Goal: Task Accomplishment & Management: Use online tool/utility

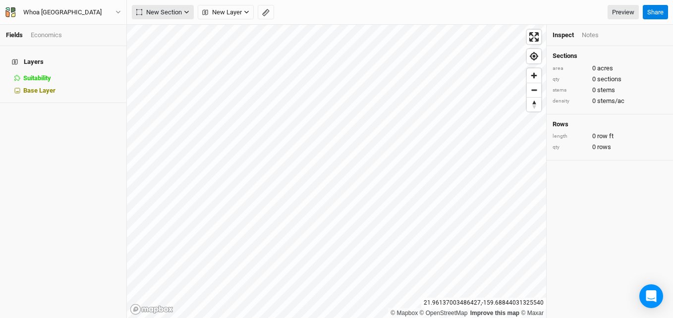
click at [182, 12] on span "New Section" at bounding box center [159, 12] width 46 height 10
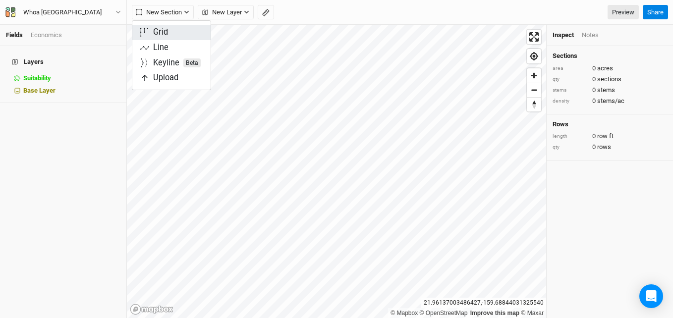
click at [173, 31] on button "Grid" at bounding box center [171, 32] width 78 height 15
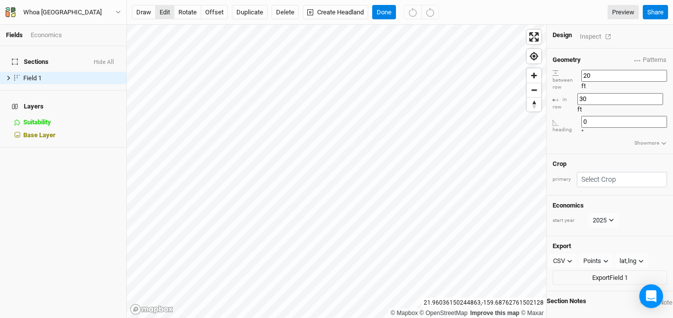
click at [167, 13] on button "edit" at bounding box center [164, 12] width 19 height 15
click at [189, 5] on button "rotate" at bounding box center [187, 12] width 27 height 15
type input "273.4"
click at [605, 172] on input "text" at bounding box center [622, 179] width 90 height 15
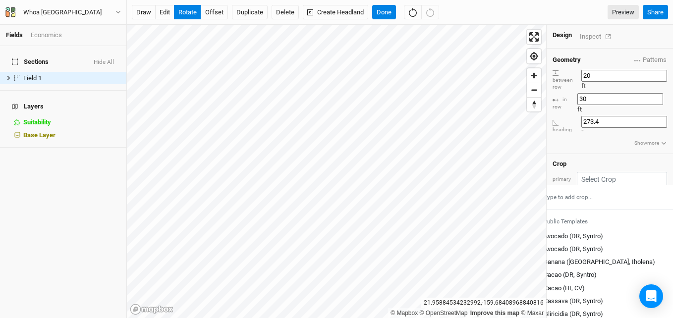
click at [581, 118] on div "Geometry Patterns ＋ New in-row pattern between row 20 ft in row 30 ft heading 2…" at bounding box center [610, 102] width 126 height 106
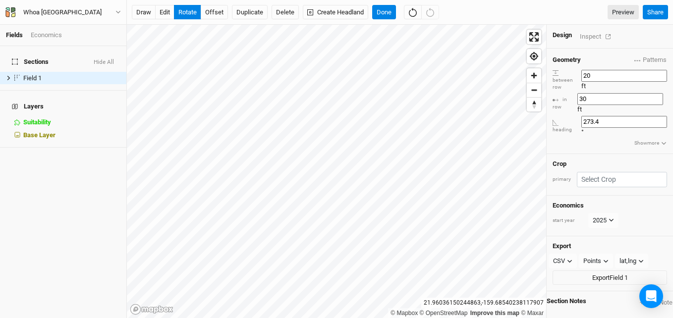
click at [390, 20] on div "draw edit rotate offset Duplicate Delete Create Headland Done Preview Share" at bounding box center [400, 12] width 546 height 25
click at [388, 16] on button "Done" at bounding box center [384, 12] width 24 height 15
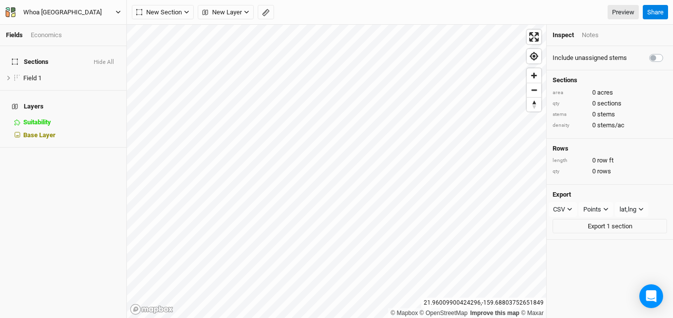
click at [52, 12] on div "Whoa [GEOGRAPHIC_DATA]" at bounding box center [62, 12] width 78 height 10
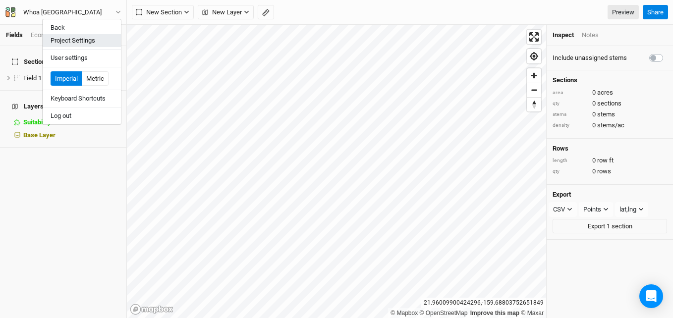
click at [67, 36] on button "Project Settings" at bounding box center [82, 40] width 78 height 13
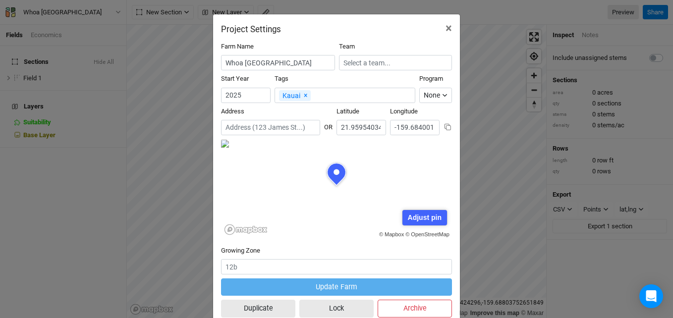
scroll to position [50, 116]
click at [400, 60] on input "text" at bounding box center [395, 62] width 113 height 15
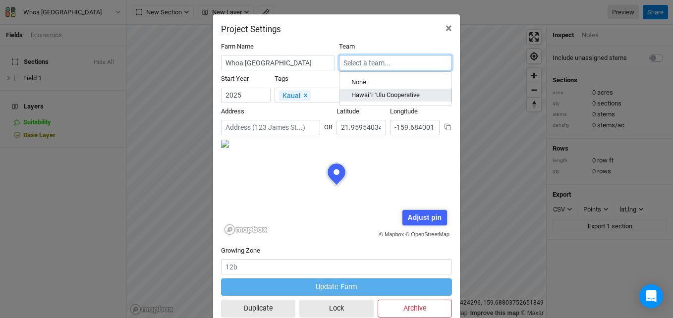
click at [379, 94] on div "Hawaiʻi ʻUlu Cooperative" at bounding box center [386, 95] width 68 height 9
type input "Hawaiʻi ʻUlu Cooperative"
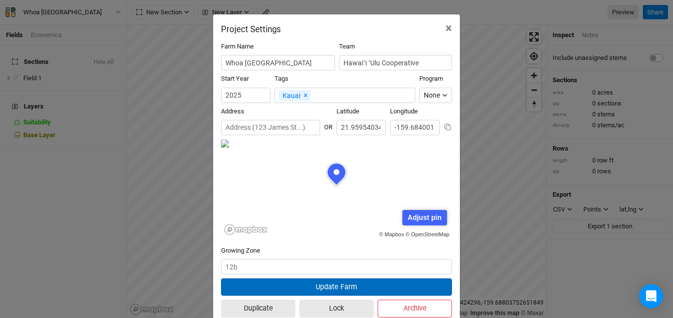
click at [332, 287] on button "Update Farm" at bounding box center [336, 287] width 231 height 17
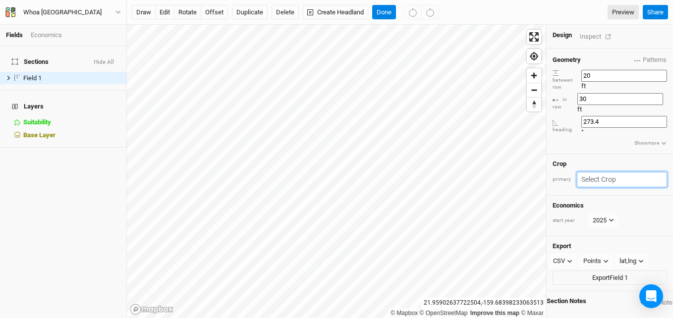
click at [618, 172] on input "text" at bounding box center [622, 179] width 90 height 15
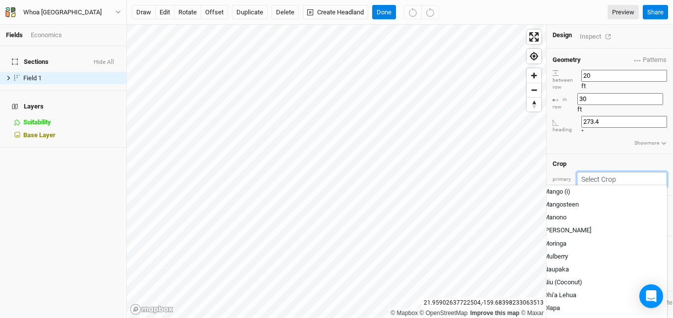
scroll to position [893, 0]
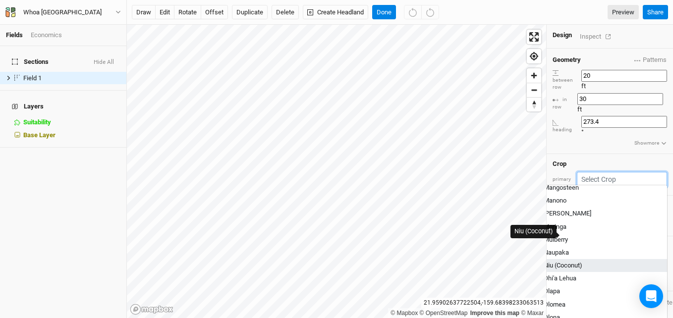
click at [583, 261] on div "Niu (Coconut)" at bounding box center [563, 265] width 39 height 9
type input "Niu (Coconut)"
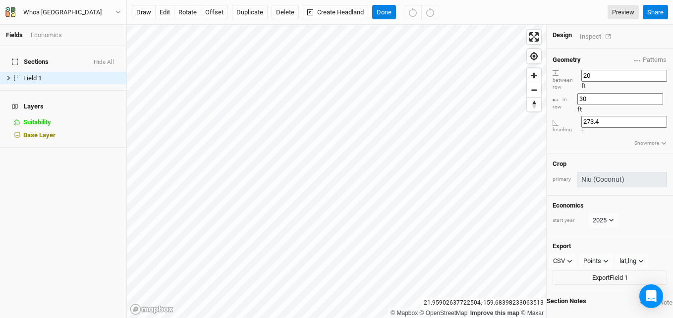
type input "25"
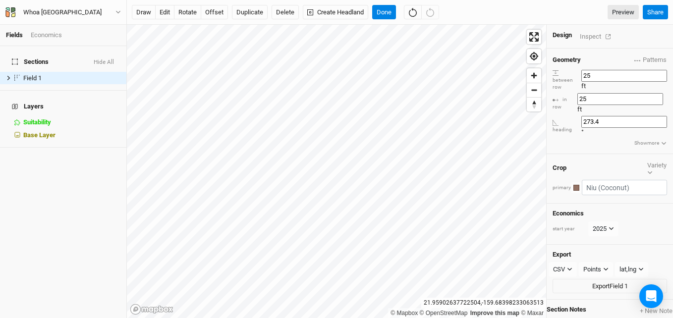
click at [593, 36] on div "Inspect" at bounding box center [597, 36] width 35 height 11
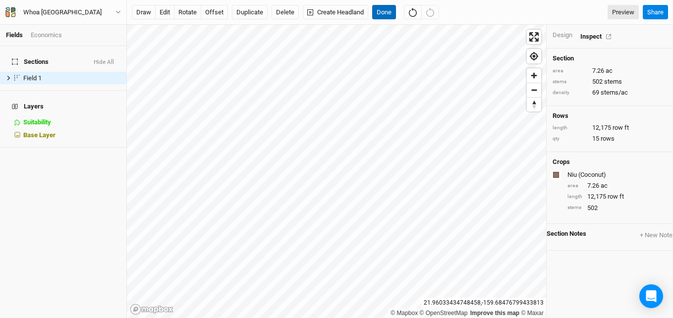
click at [391, 7] on button "Done" at bounding box center [384, 12] width 24 height 15
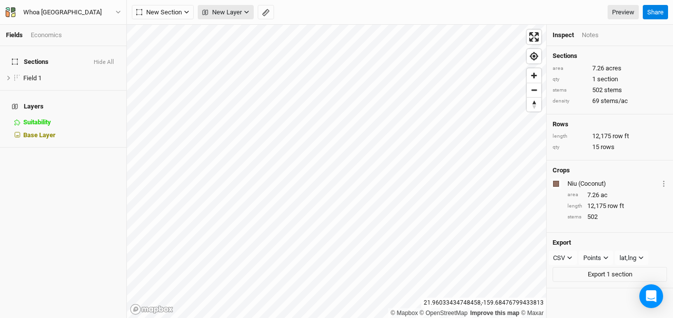
click at [234, 8] on span "New Layer" at bounding box center [222, 12] width 40 height 10
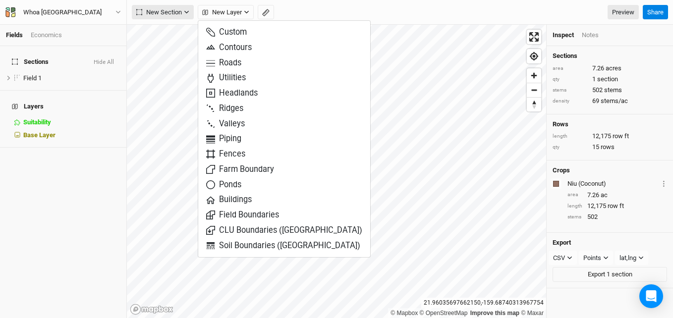
click at [171, 17] on span "New Section" at bounding box center [159, 12] width 46 height 10
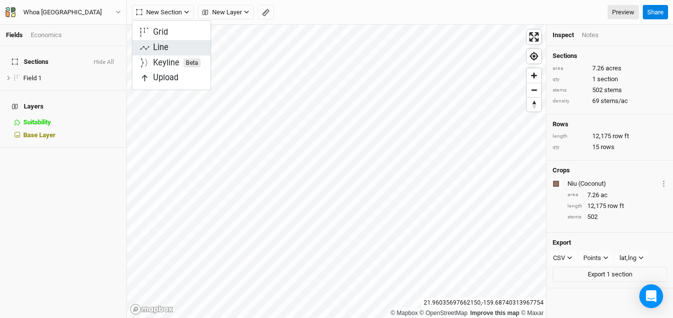
click at [164, 51] on div "Line" at bounding box center [160, 47] width 15 height 11
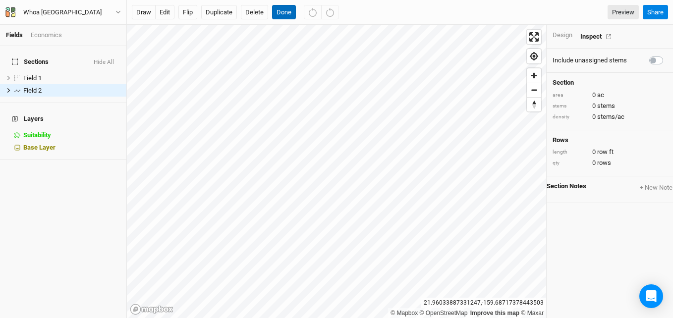
click at [279, 13] on button "Done" at bounding box center [284, 12] width 24 height 15
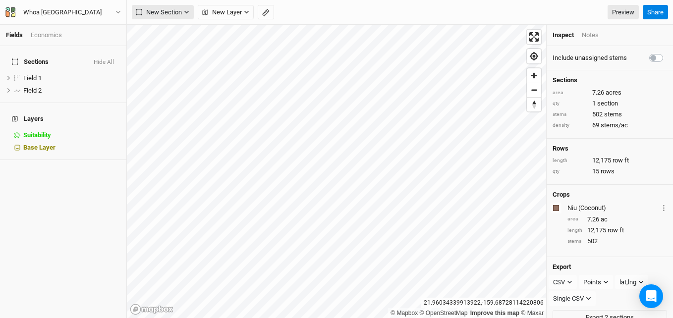
click at [160, 16] on span "New Section" at bounding box center [159, 12] width 46 height 10
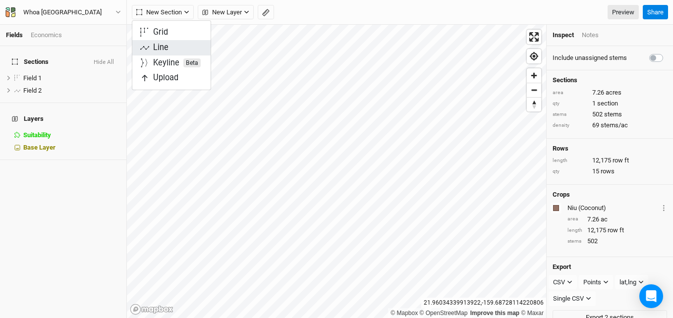
click at [162, 45] on div "Line" at bounding box center [160, 47] width 15 height 11
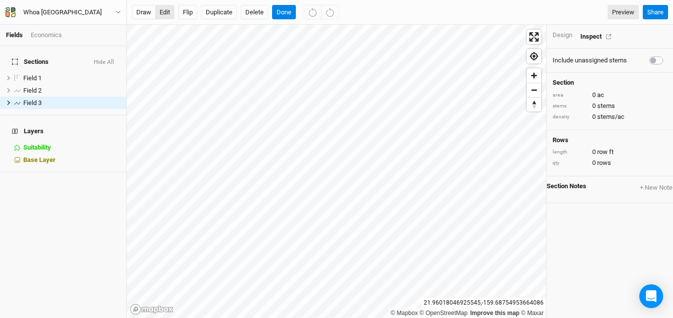
click at [158, 11] on button "edit" at bounding box center [164, 12] width 19 height 15
click at [289, 11] on button "Done" at bounding box center [284, 12] width 24 height 15
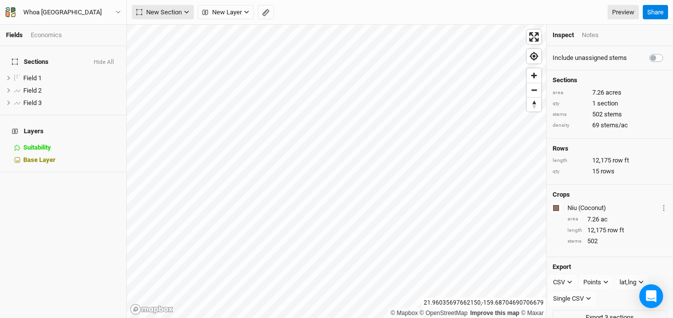
click at [164, 16] on span "New Section" at bounding box center [159, 12] width 46 height 10
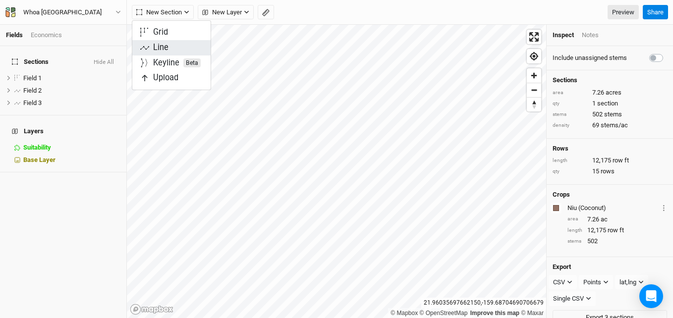
click at [165, 52] on div "Line" at bounding box center [160, 47] width 15 height 11
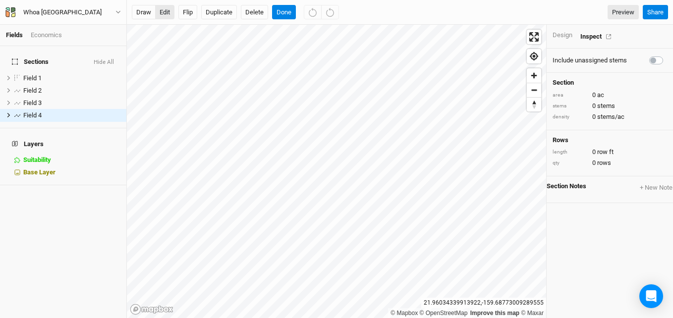
click at [164, 14] on button "edit" at bounding box center [164, 12] width 19 height 15
click at [213, 6] on button "Duplicate" at bounding box center [219, 12] width 36 height 15
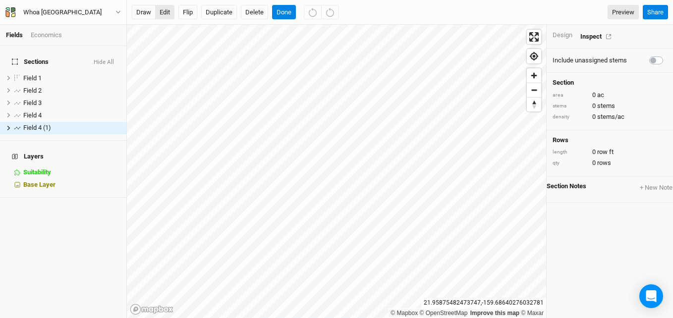
click at [165, 9] on button "edit" at bounding box center [164, 12] width 19 height 15
click at [283, 16] on button "Done" at bounding box center [284, 12] width 24 height 15
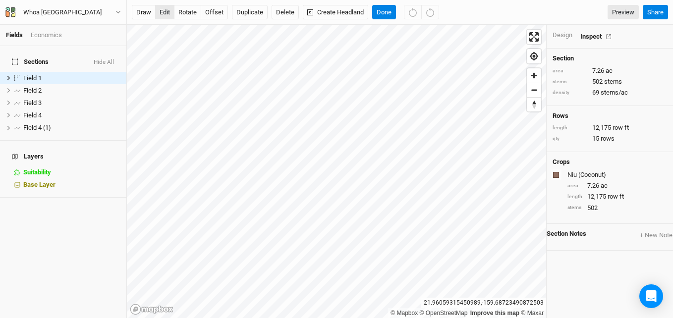
click at [159, 11] on button "edit" at bounding box center [164, 12] width 19 height 15
click at [388, 17] on button "Done" at bounding box center [384, 12] width 24 height 15
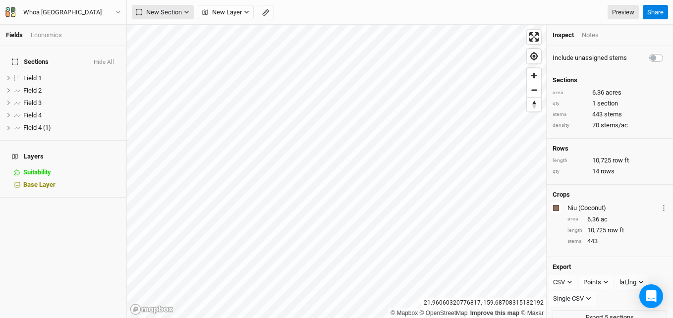
click at [177, 12] on span "New Section" at bounding box center [159, 12] width 46 height 10
click at [236, 11] on span "New Layer" at bounding box center [222, 12] width 40 height 10
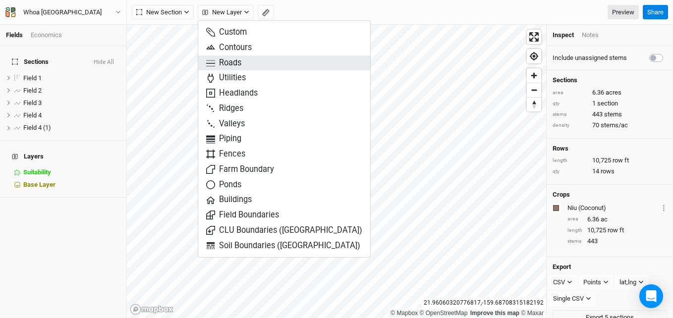
click at [227, 59] on span "Roads" at bounding box center [223, 63] width 35 height 11
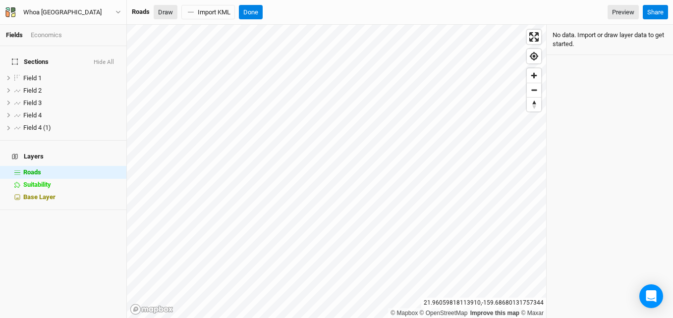
click at [171, 15] on button "Draw" at bounding box center [166, 12] width 24 height 15
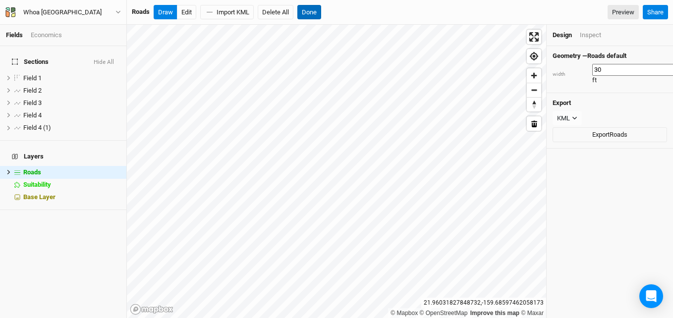
click at [311, 12] on button "Done" at bounding box center [310, 12] width 24 height 15
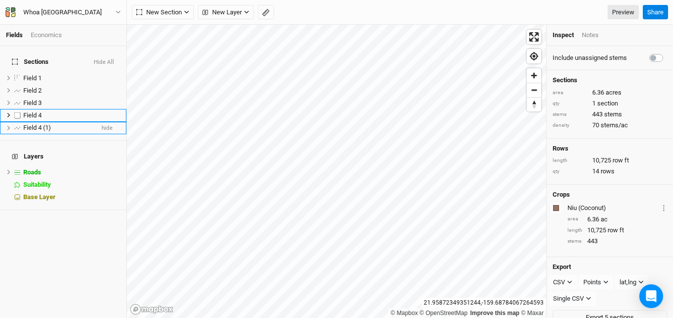
click at [38, 124] on span "Field 4 (1)" at bounding box center [37, 127] width 28 height 7
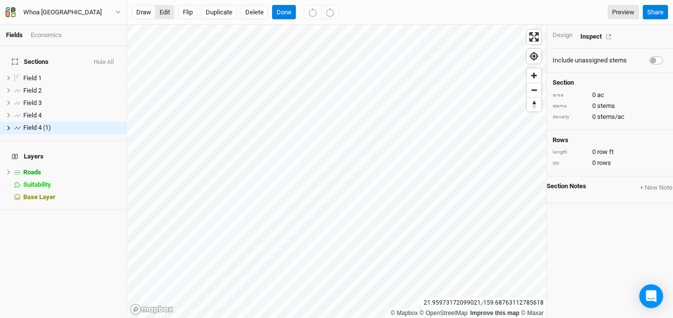
click at [165, 11] on button "edit" at bounding box center [164, 12] width 19 height 15
click at [288, 8] on button "Done" at bounding box center [284, 12] width 24 height 15
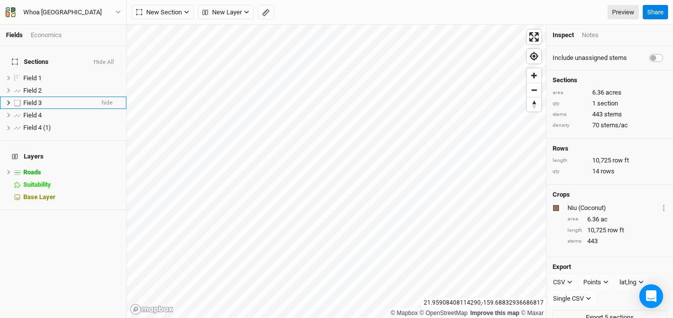
click at [31, 103] on li "Field 3 hide" at bounding box center [63, 103] width 126 height 12
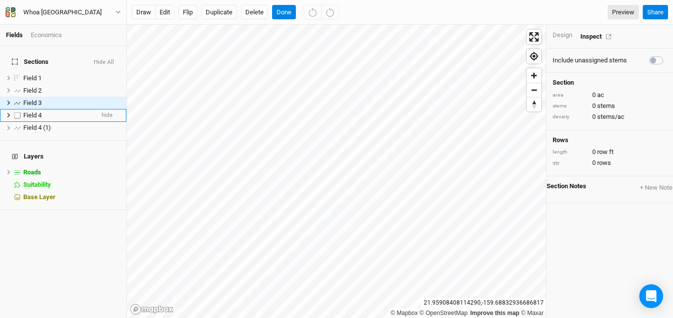
click at [31, 109] on li "Field 4 hide" at bounding box center [63, 115] width 126 height 12
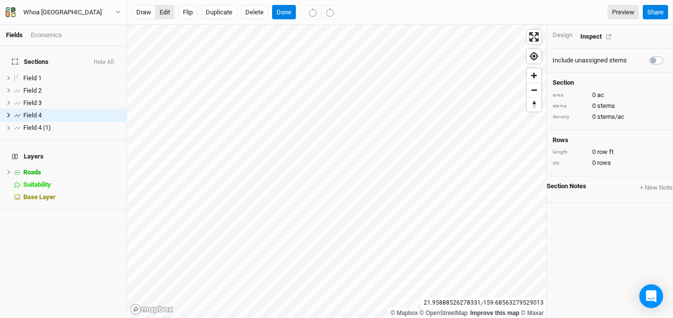
click at [162, 7] on button "edit" at bounding box center [164, 12] width 19 height 15
click at [287, 8] on button "Done" at bounding box center [284, 12] width 24 height 15
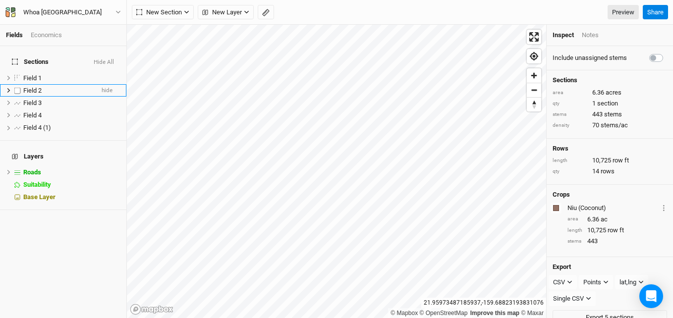
click at [38, 87] on span "Field 2" at bounding box center [32, 90] width 18 height 7
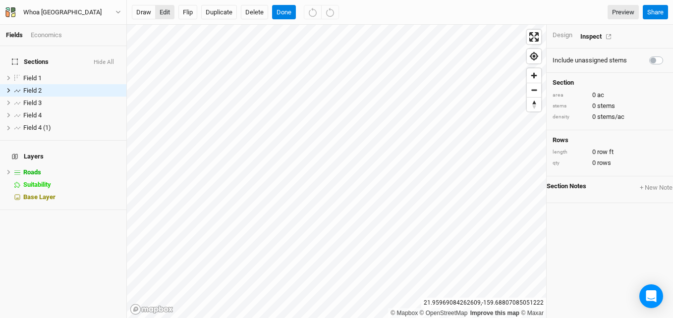
click at [164, 14] on button "edit" at bounding box center [164, 12] width 19 height 15
click at [281, 10] on button "Done" at bounding box center [284, 12] width 24 height 15
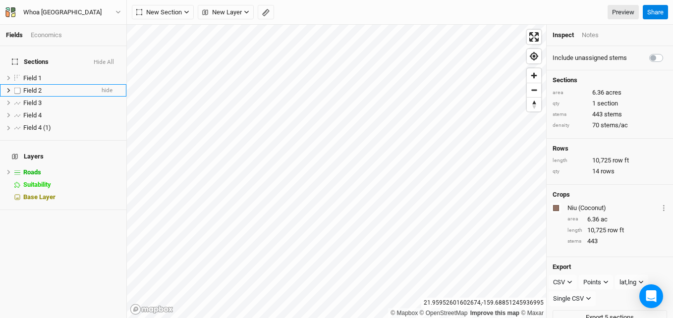
click at [39, 87] on span "Field 2" at bounding box center [32, 90] width 18 height 7
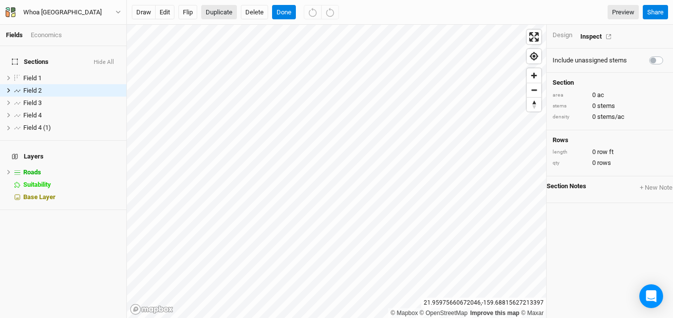
click at [215, 16] on button "Duplicate" at bounding box center [219, 12] width 36 height 15
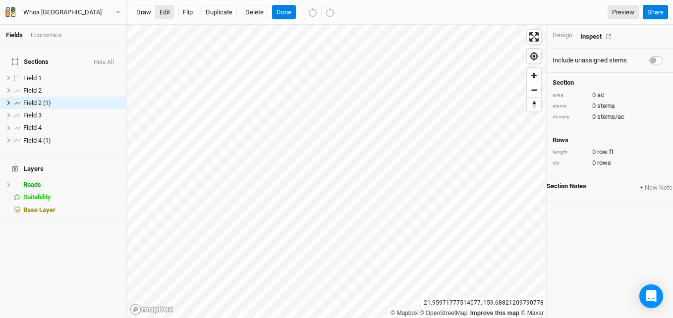
click at [167, 11] on button "edit" at bounding box center [164, 12] width 19 height 15
click at [314, 8] on icon "button" at bounding box center [312, 12] width 9 height 9
click at [563, 34] on div "Design" at bounding box center [563, 35] width 20 height 9
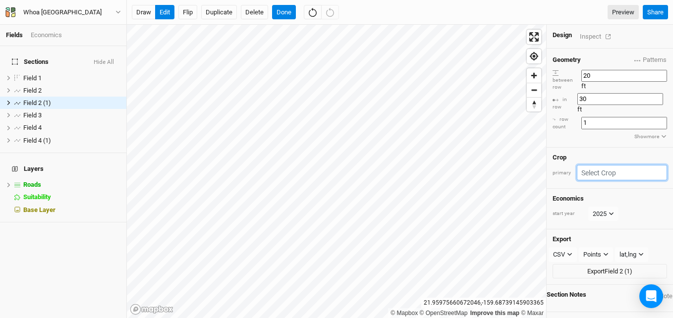
click at [612, 165] on input "text" at bounding box center [622, 172] width 90 height 15
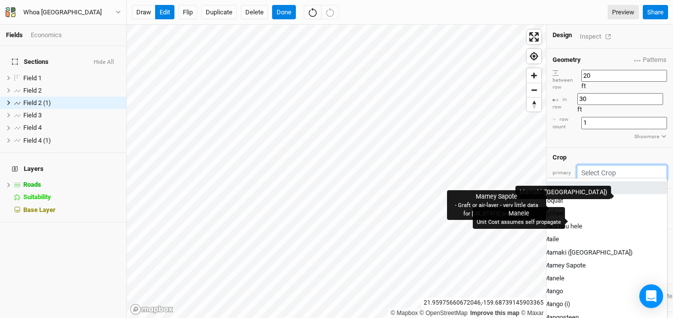
scroll to position [843, 0]
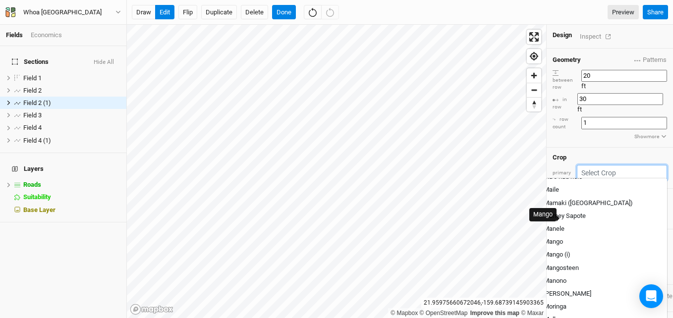
click at [563, 238] on div "Mango" at bounding box center [553, 242] width 19 height 9
type input "Mango"
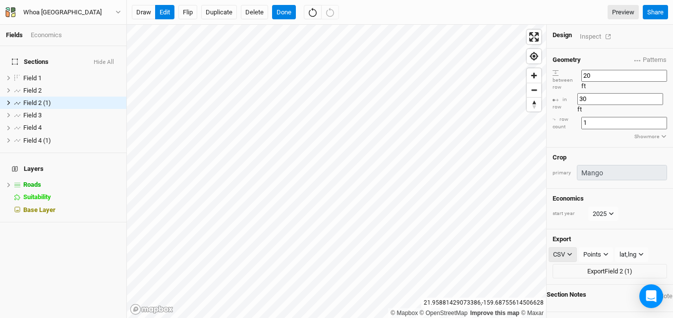
type input "30"
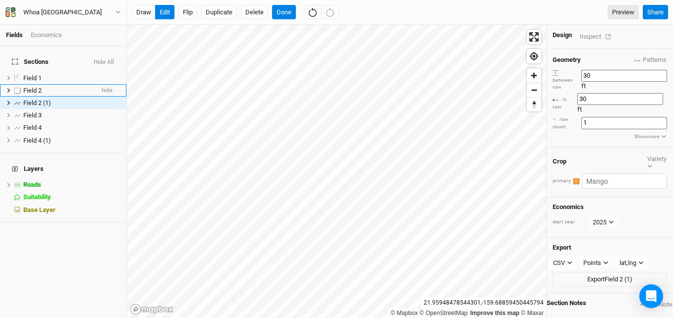
click at [38, 87] on span "Field 2" at bounding box center [32, 90] width 18 height 7
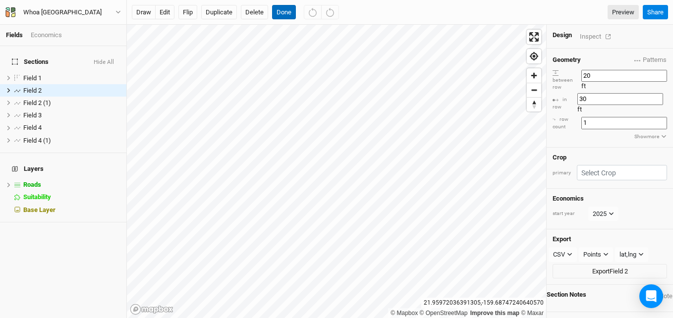
click at [278, 13] on button "Done" at bounding box center [284, 12] width 24 height 15
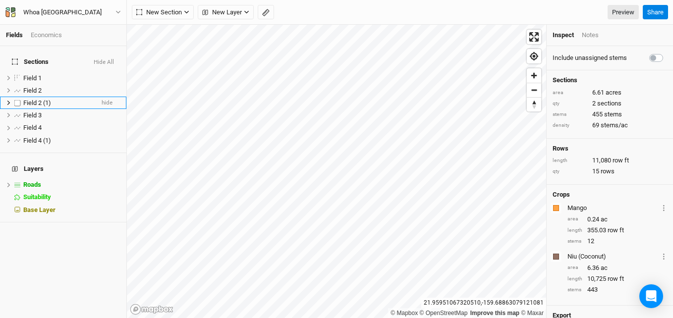
click at [41, 99] on span "Field 2 (1)" at bounding box center [37, 102] width 28 height 7
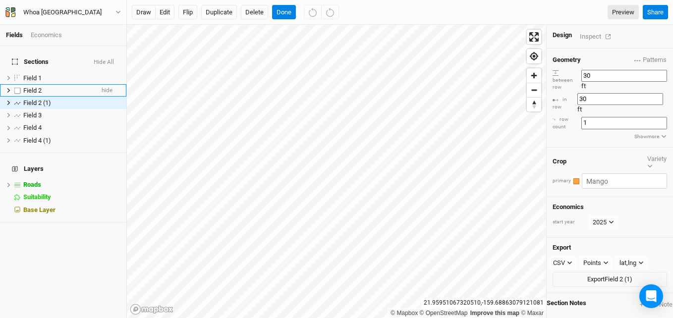
click at [36, 87] on span "Field 2" at bounding box center [32, 90] width 18 height 7
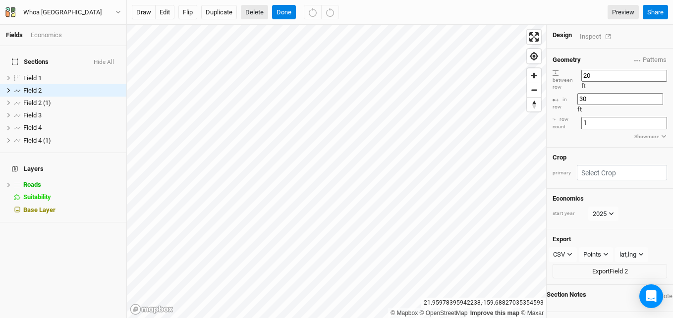
click at [258, 7] on button "Delete" at bounding box center [254, 12] width 27 height 15
click at [294, 6] on button "Confirm" at bounding box center [292, 12] width 31 height 15
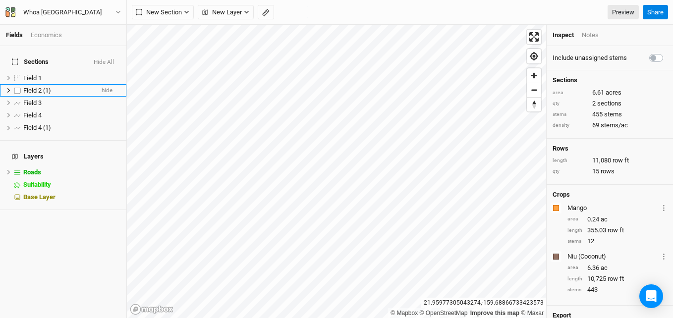
click at [34, 88] on span "Field 2 (1)" at bounding box center [37, 90] width 28 height 7
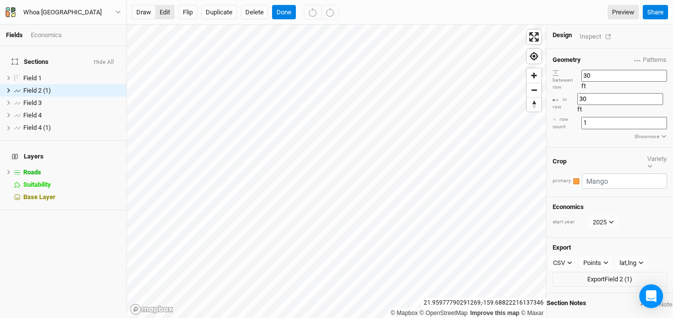
click at [165, 8] on button "edit" at bounding box center [164, 12] width 19 height 15
click at [247, 12] on button "Delete" at bounding box center [254, 12] width 27 height 15
click at [312, 8] on button "Confirm" at bounding box center [302, 12] width 31 height 15
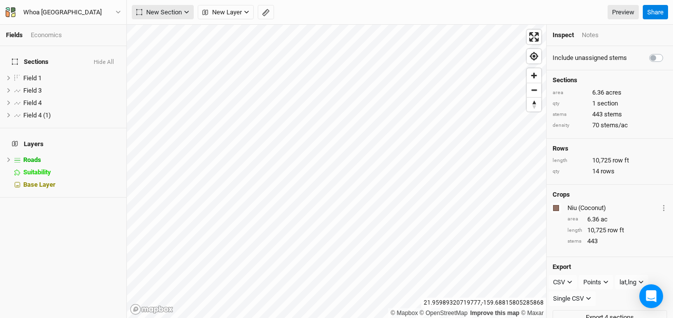
click at [183, 12] on button "New Section" at bounding box center [163, 12] width 62 height 15
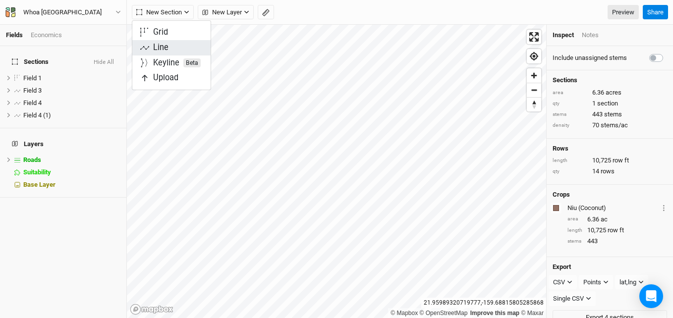
click at [159, 45] on div "Line" at bounding box center [160, 47] width 15 height 11
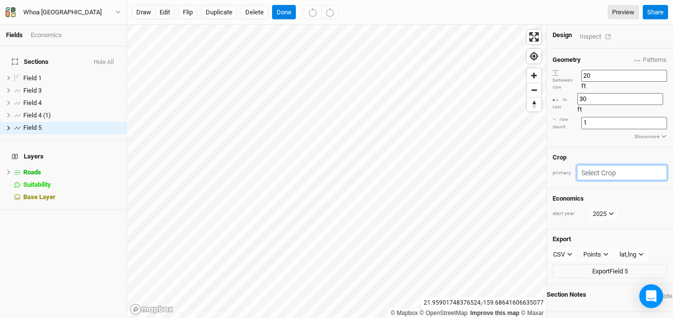
click at [605, 165] on input "text" at bounding box center [622, 172] width 90 height 15
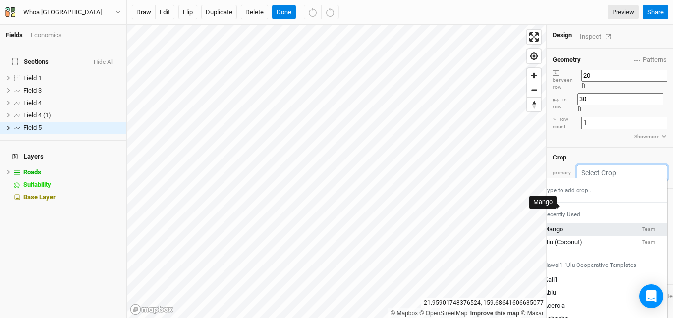
click at [563, 225] on div "Mango" at bounding box center [553, 229] width 19 height 9
type input "30"
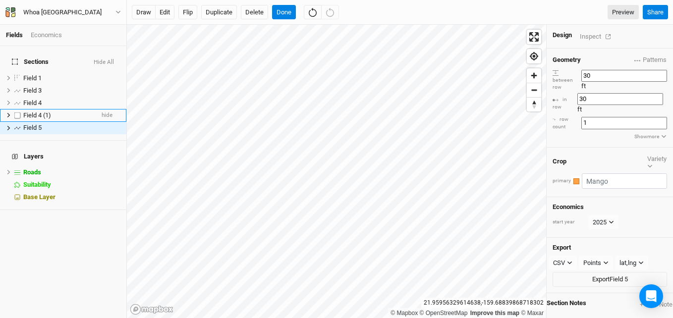
click at [42, 112] on span "Field 4 (1)" at bounding box center [37, 115] width 28 height 7
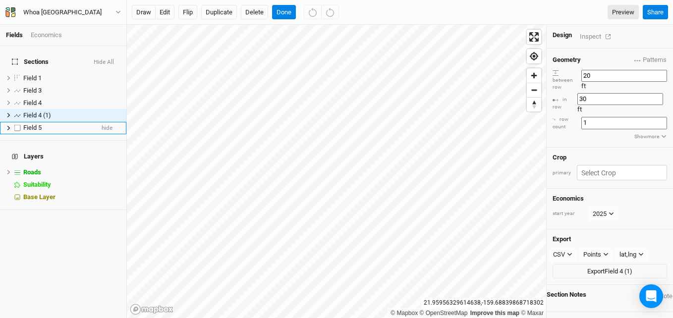
click at [39, 122] on li "Field 5 hide" at bounding box center [63, 128] width 126 height 12
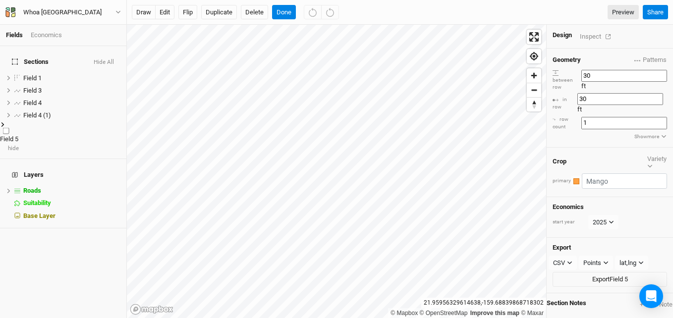
click at [39, 122] on li "Field 5 hide" at bounding box center [63, 137] width 126 height 31
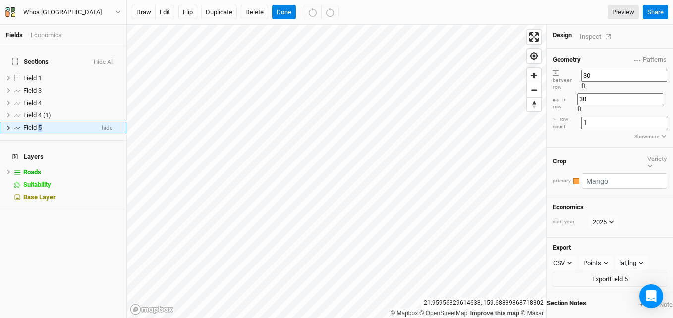
drag, startPoint x: 39, startPoint y: 118, endPoint x: 29, endPoint y: 121, distance: 11.0
click at [32, 124] on span "Field 5" at bounding box center [32, 127] width 18 height 7
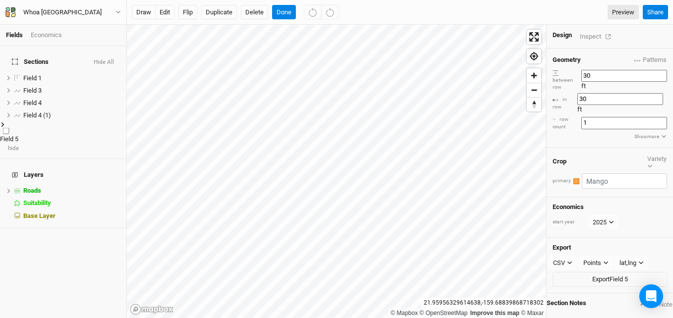
click at [18, 135] on span "Field 5" at bounding box center [9, 138] width 18 height 7
type input "Mango [PERSON_NAME]"
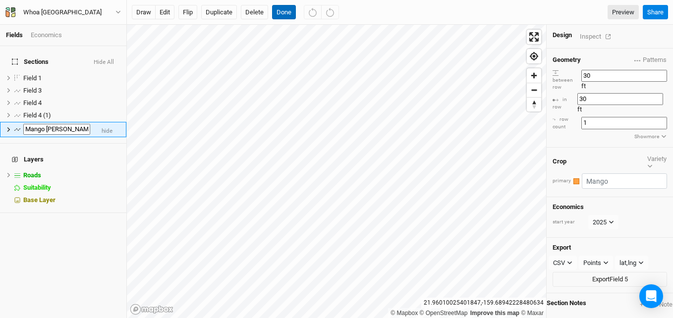
click at [276, 11] on button "Done" at bounding box center [284, 12] width 24 height 15
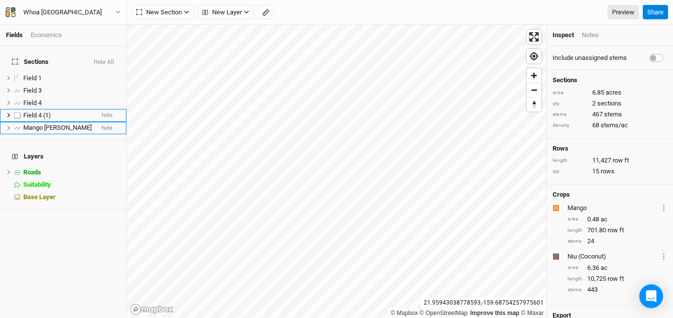
click at [42, 109] on li "Field 4 (1) hide" at bounding box center [63, 115] width 126 height 12
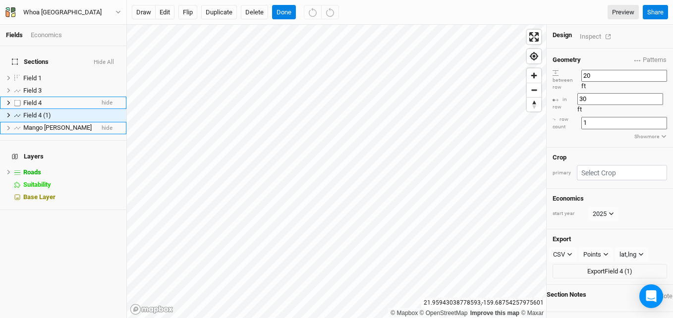
click at [36, 99] on span "Field 4" at bounding box center [32, 102] width 18 height 7
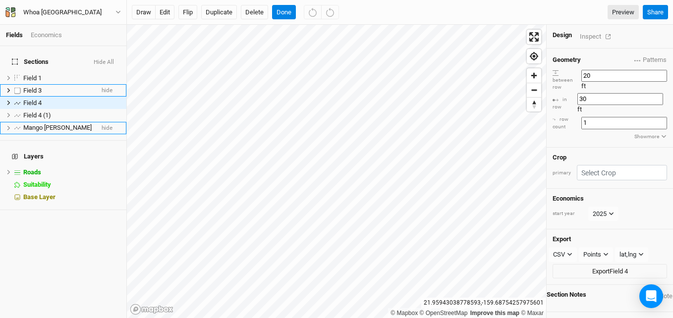
click at [36, 87] on span "Field 3" at bounding box center [32, 90] width 18 height 7
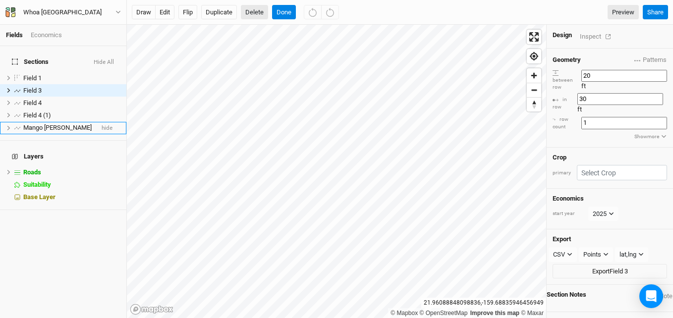
click at [256, 11] on button "Delete" at bounding box center [254, 12] width 27 height 15
click at [293, 11] on button "Confirm" at bounding box center [292, 12] width 31 height 15
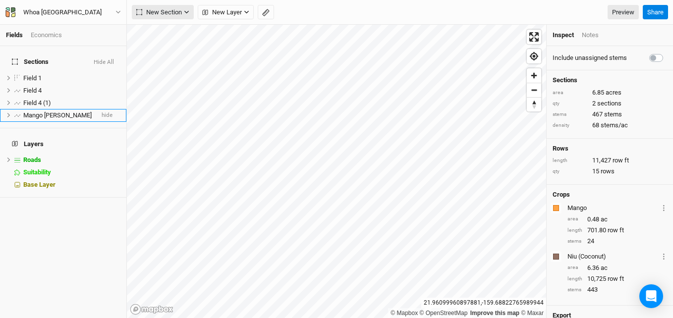
click at [171, 19] on button "New Section" at bounding box center [163, 12] width 62 height 15
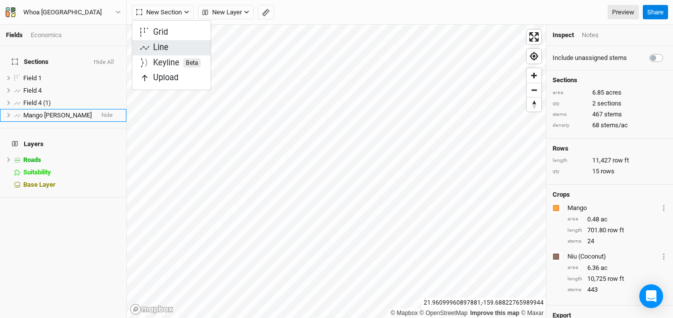
click at [163, 45] on div "Line" at bounding box center [160, 47] width 15 height 11
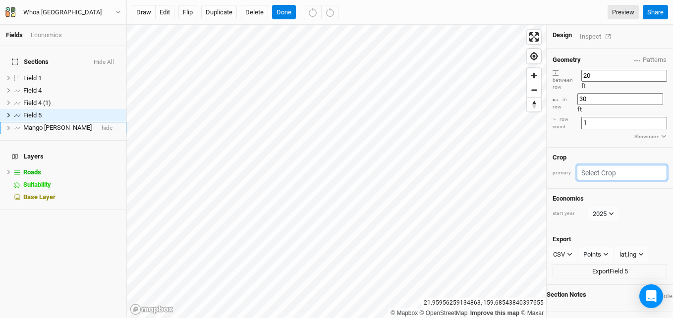
click at [608, 165] on input "text" at bounding box center [622, 172] width 90 height 15
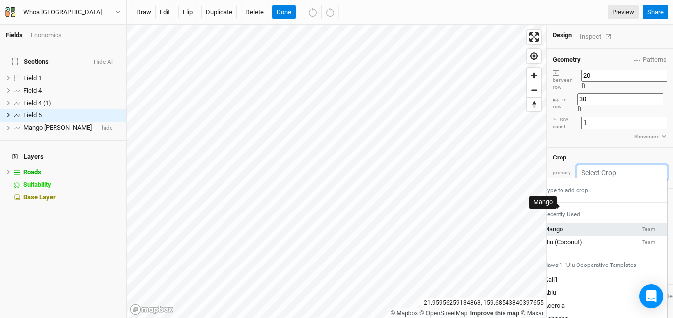
click at [563, 225] on div "Mango" at bounding box center [553, 229] width 19 height 9
type input "30"
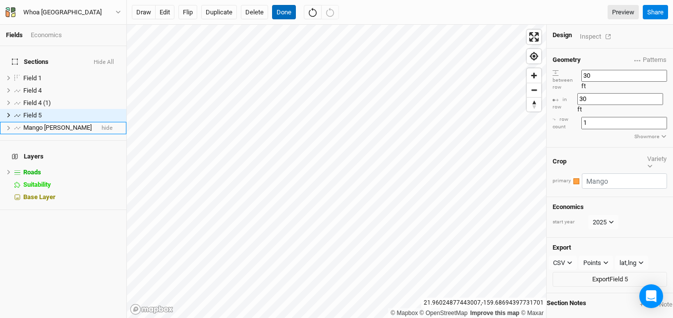
click at [288, 12] on button "Done" at bounding box center [284, 12] width 24 height 15
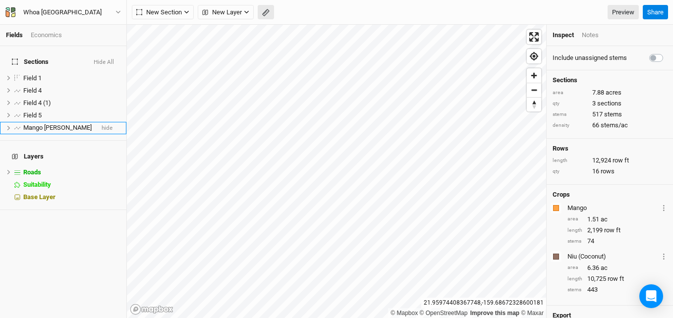
click at [262, 8] on button "button" at bounding box center [266, 12] width 16 height 15
click at [178, 13] on button "Done" at bounding box center [177, 12] width 24 height 15
click at [271, 19] on button "button" at bounding box center [266, 12] width 16 height 15
click at [174, 11] on button "Done" at bounding box center [177, 12] width 24 height 15
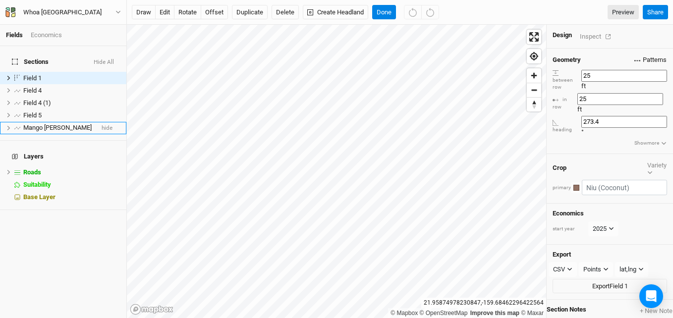
click at [645, 59] on span "Patterns" at bounding box center [651, 60] width 32 height 10
click at [633, 76] on div "＋ New in-row pattern" at bounding box center [643, 75] width 78 height 11
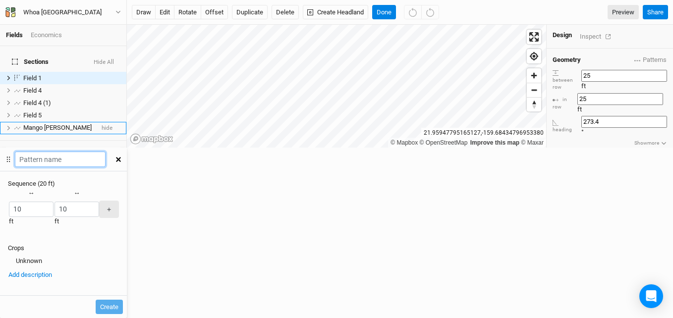
click at [106, 152] on input "text" at bounding box center [60, 159] width 91 height 15
type input "Niu-Pp-Casva-Pp-Niu_25ft"
click at [8, 210] on div "button" at bounding box center [8, 210] width 0 height 0
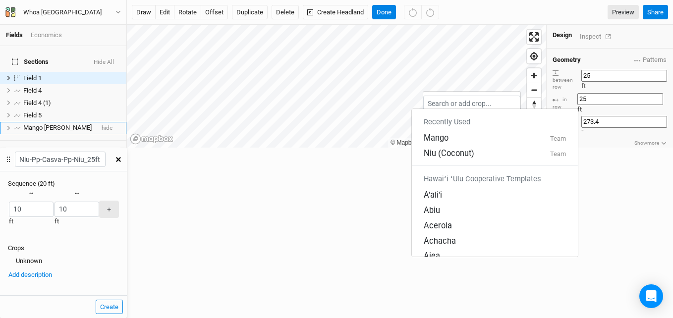
scroll to position [0, 0]
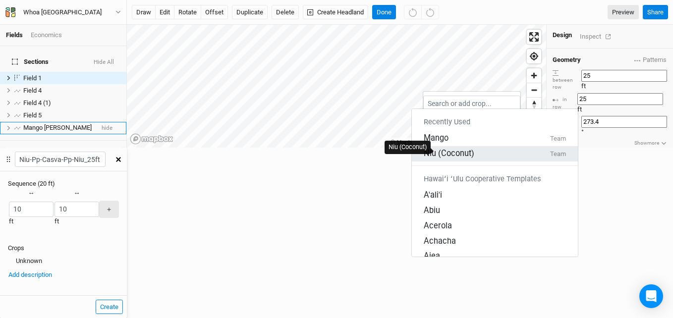
click at [446, 150] on div "Niu (Coconut)" at bounding box center [449, 153] width 51 height 11
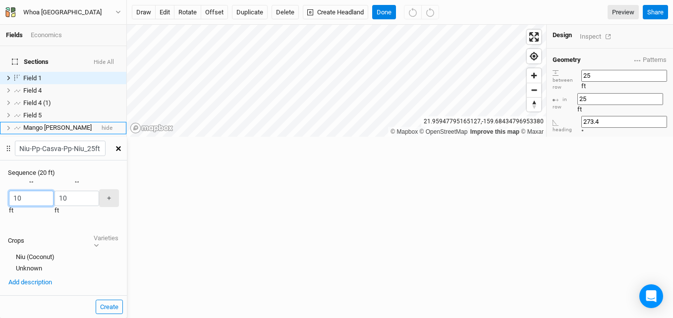
drag, startPoint x: 440, startPoint y: 94, endPoint x: 434, endPoint y: 95, distance: 6.0
click at [54, 191] on input "10" at bounding box center [31, 198] width 45 height 15
type input "6.25"
drag, startPoint x: 475, startPoint y: 94, endPoint x: 465, endPoint y: 96, distance: 10.1
click at [99, 191] on input "10" at bounding box center [77, 198] width 45 height 15
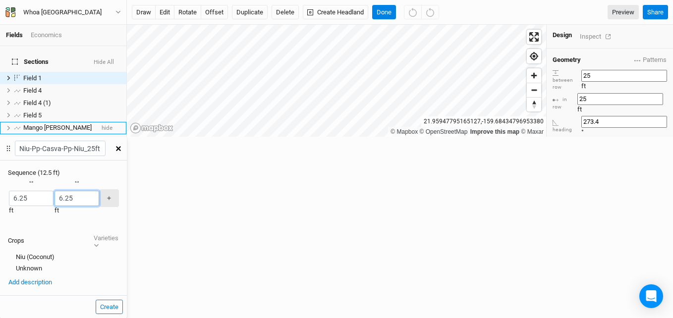
type input "6.25"
click at [55, 198] on button "button" at bounding box center [54, 198] width 1 height 1
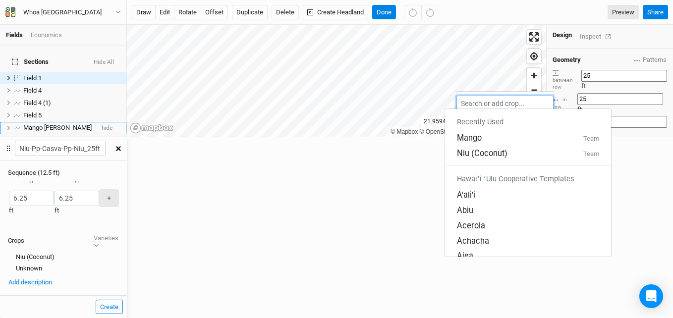
click at [522, 101] on input "text" at bounding box center [505, 103] width 97 height 15
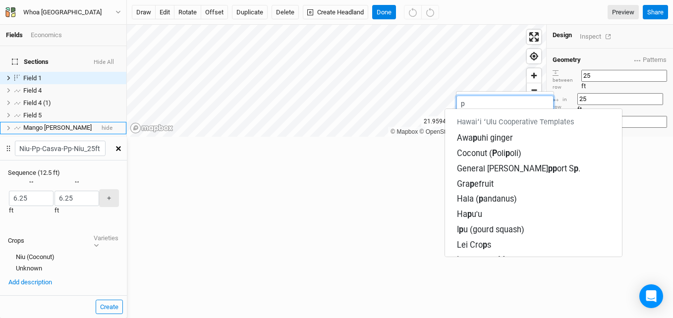
type input "pi"
type input "pigeon Pea"
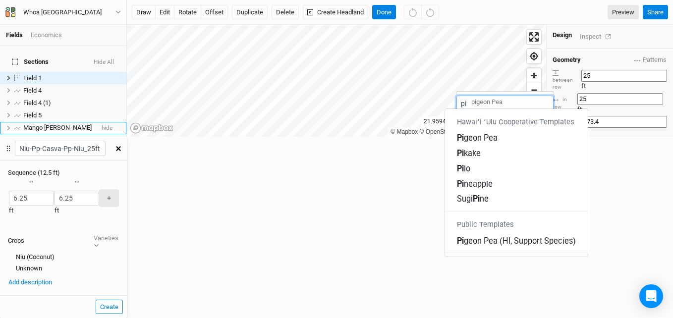
type input "pig"
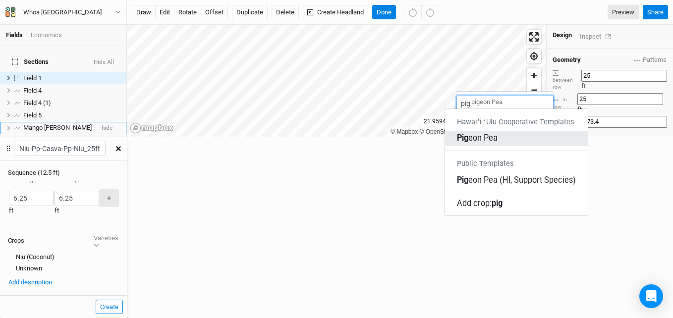
click at [495, 133] on div "Pig eon Pea" at bounding box center [477, 138] width 41 height 11
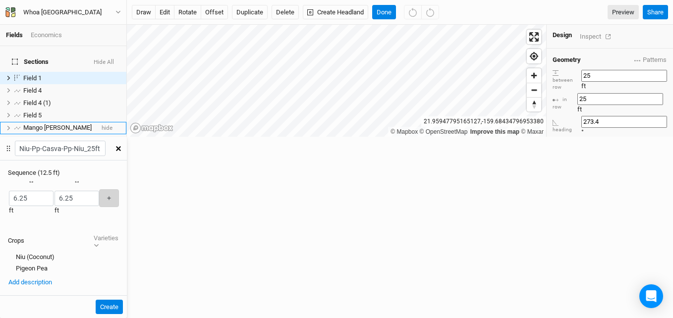
click at [119, 189] on button "＋" at bounding box center [109, 197] width 20 height 17
click at [69, 199] on div "button" at bounding box center [69, 199] width 0 height 0
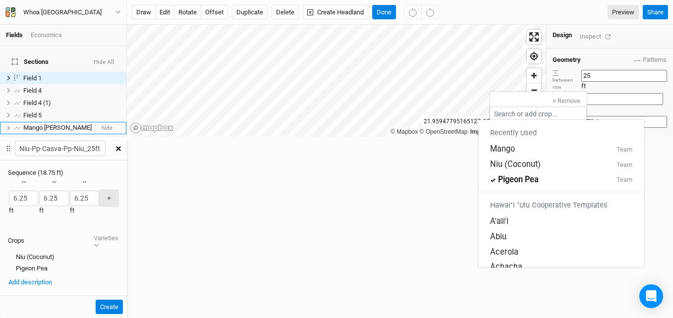
click at [532, 103] on div "× Remove" at bounding box center [538, 101] width 97 height 11
click at [532, 111] on input "text" at bounding box center [538, 114] width 97 height 15
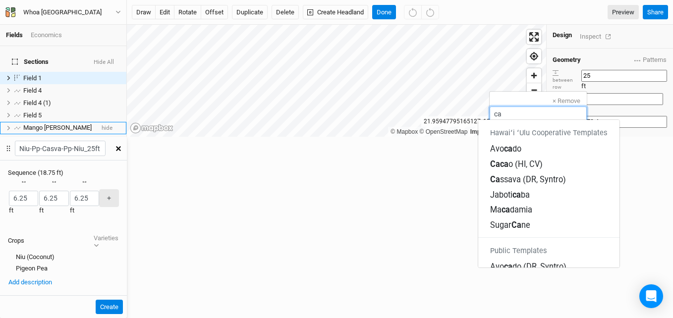
type input "cas"
type input "cassava (DR, Syntro)"
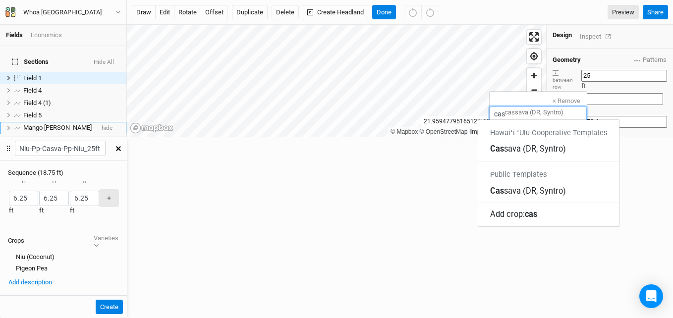
type input "cass"
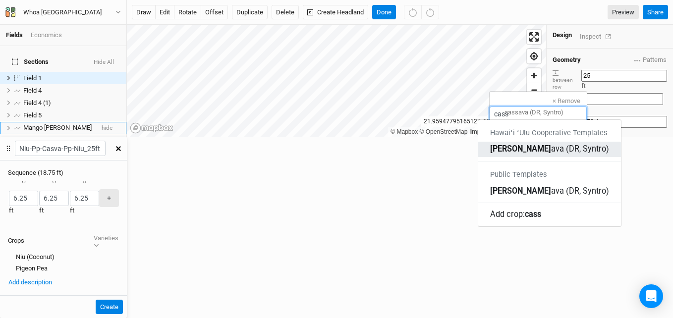
click at [533, 144] on div "[PERSON_NAME] (DR, Syntro)" at bounding box center [549, 149] width 119 height 11
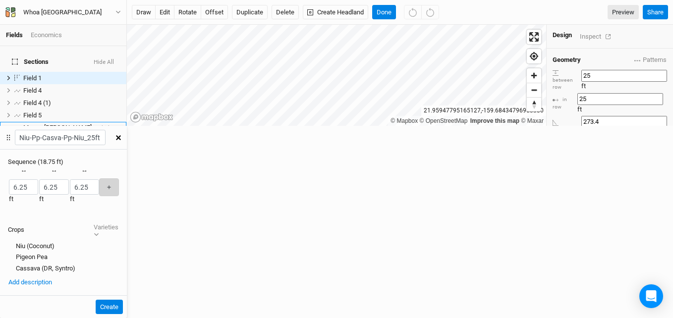
click at [119, 179] on button "＋" at bounding box center [109, 187] width 20 height 17
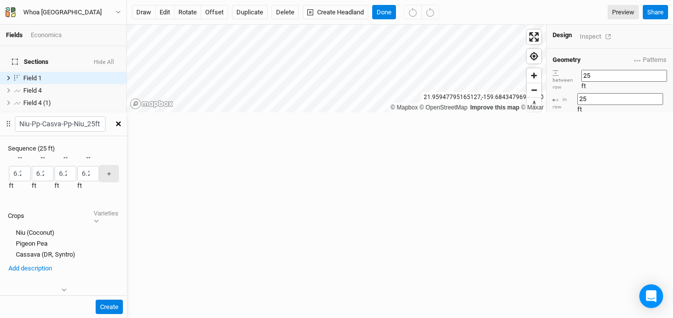
click at [77, 174] on div "button" at bounding box center [77, 174] width 0 height 0
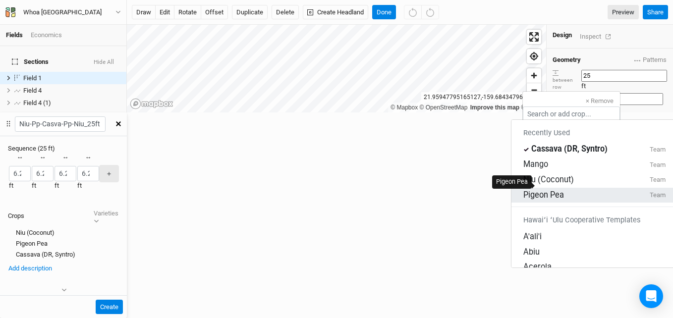
click at [547, 189] on div "Pigeon Pea" at bounding box center [544, 194] width 41 height 11
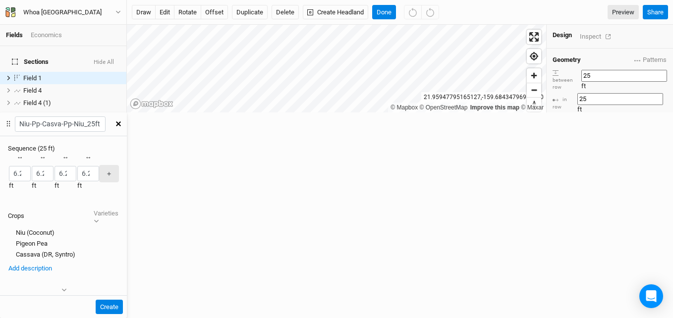
scroll to position [0, 38]
click at [119, 165] on button "＋" at bounding box center [109, 173] width 20 height 17
click at [81, 174] on div "button" at bounding box center [81, 174] width 0 height 0
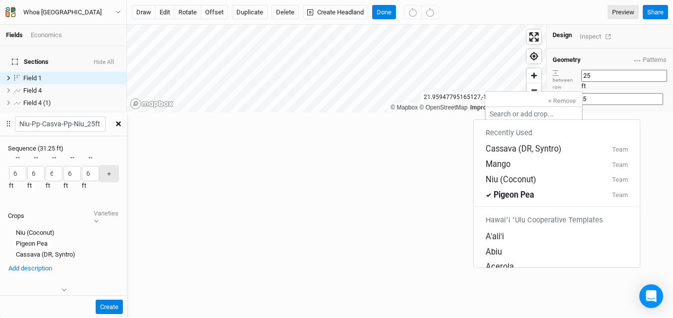
click at [571, 99] on button "× Remove" at bounding box center [562, 101] width 41 height 11
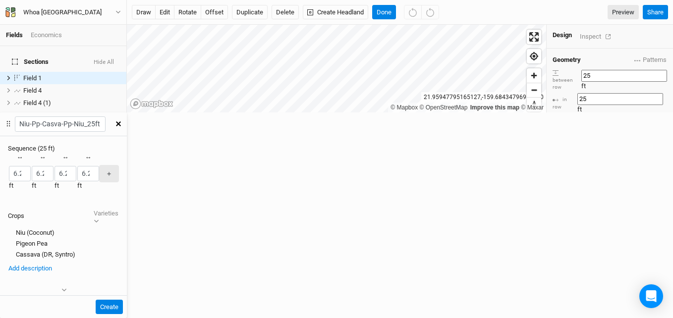
scroll to position [0, 0]
click at [123, 300] on button "Create" at bounding box center [109, 307] width 27 height 15
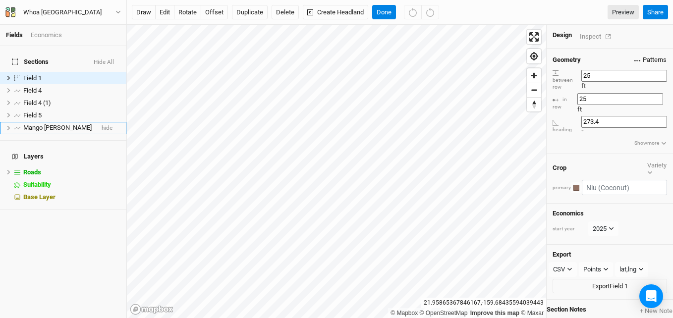
click at [646, 55] on span "Patterns" at bounding box center [651, 60] width 32 height 10
click at [610, 77] on button "Niu-Pp-Casva-Pp-Niu_25ft" at bounding box center [611, 78] width 92 height 11
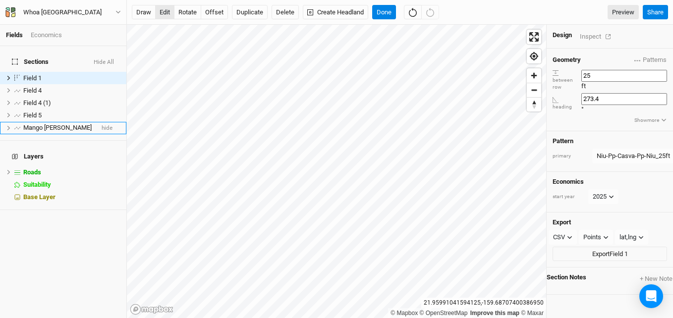
click at [168, 12] on button "edit" at bounding box center [164, 12] width 19 height 15
click at [238, 11] on button "Duplicate" at bounding box center [250, 12] width 36 height 15
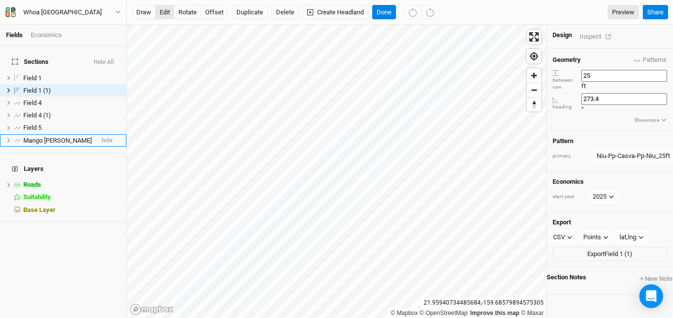
click at [164, 8] on button "edit" at bounding box center [164, 12] width 19 height 15
click at [389, 14] on button "Done" at bounding box center [384, 12] width 24 height 15
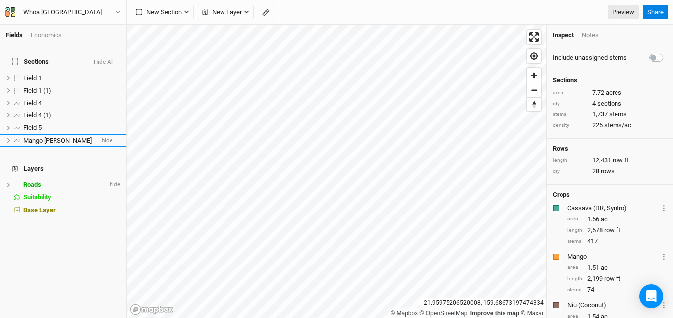
click at [6, 182] on icon at bounding box center [8, 184] width 5 height 5
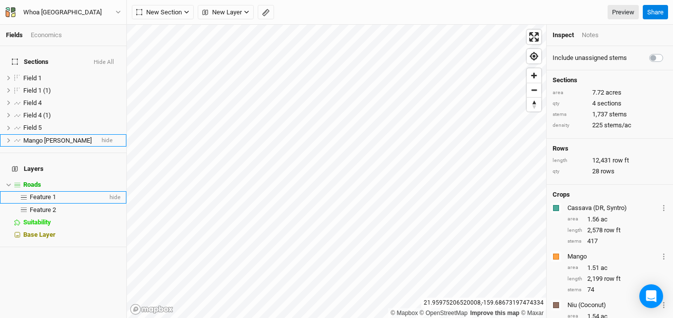
click at [35, 193] on span "Feature 1" at bounding box center [43, 196] width 26 height 7
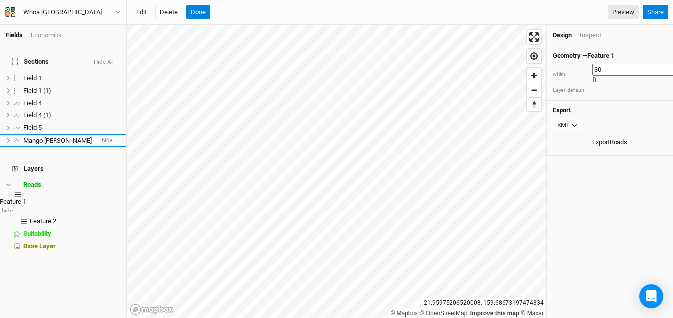
click at [26, 198] on span "Feature 1" at bounding box center [13, 201] width 26 height 7
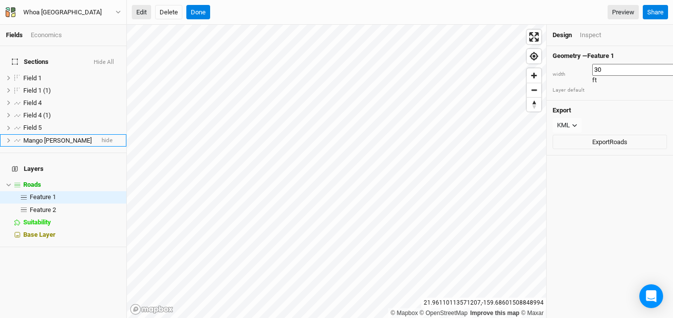
click at [147, 8] on button "Edit" at bounding box center [141, 12] width 19 height 15
drag, startPoint x: 600, startPoint y: 68, endPoint x: 588, endPoint y: 68, distance: 12.4
click at [588, 68] on div "width 30 ft" at bounding box center [610, 74] width 115 height 21
type input "20"
click at [197, 18] on button "Done" at bounding box center [198, 12] width 24 height 15
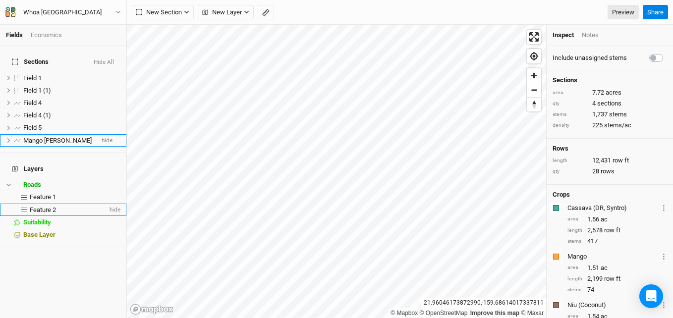
click at [48, 206] on span "Feature 2" at bounding box center [43, 209] width 26 height 7
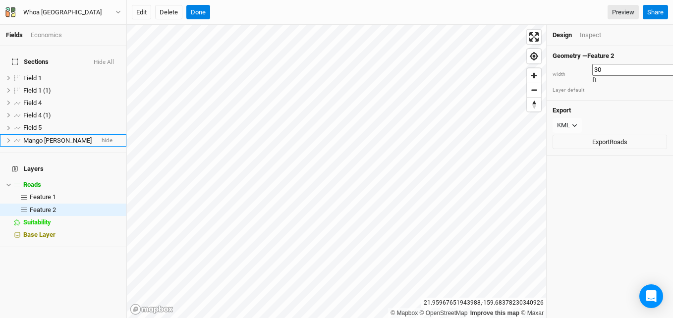
drag, startPoint x: 599, startPoint y: 68, endPoint x: 592, endPoint y: 68, distance: 7.9
click at [593, 68] on input "30" at bounding box center [636, 70] width 86 height 12
type input "20"
click at [205, 13] on button "Done" at bounding box center [198, 12] width 24 height 15
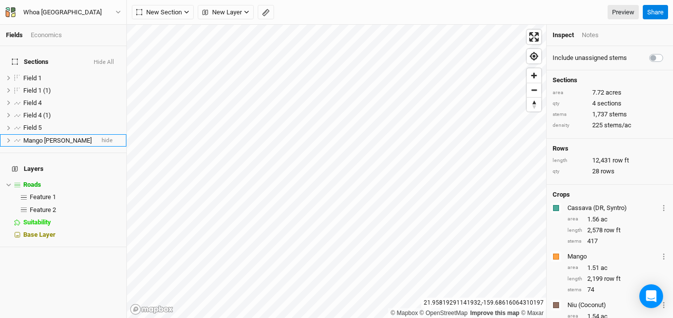
click at [283, 318] on html "Fields Economics Sections Hide All Field 1 hide Field 1 (1) hide Field 4 hide F…" at bounding box center [336, 159] width 673 height 318
click at [227, 16] on span "New Layer" at bounding box center [222, 12] width 40 height 10
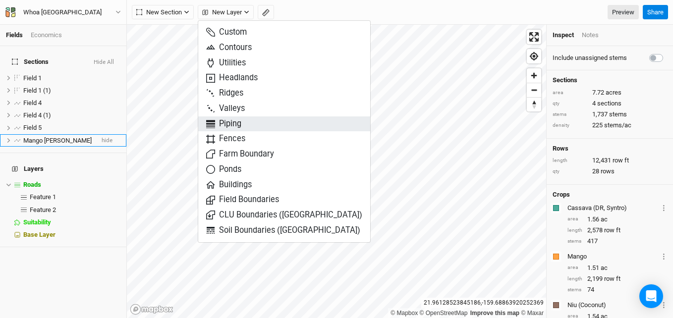
click at [226, 126] on span "Piping" at bounding box center [223, 124] width 35 height 11
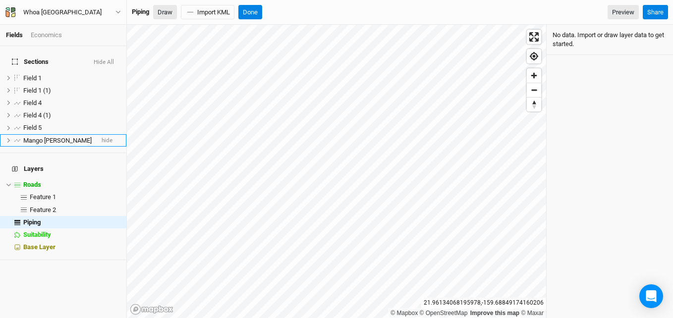
click at [159, 10] on button "Draw" at bounding box center [165, 12] width 24 height 15
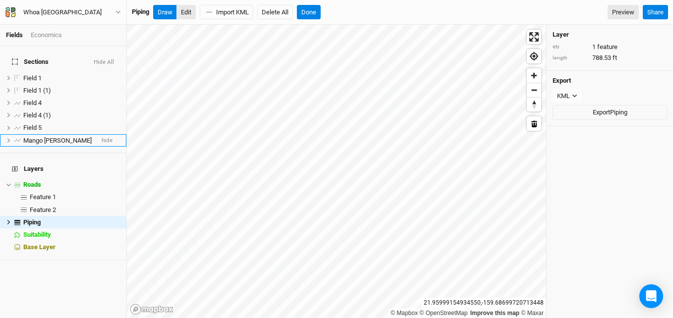
click at [188, 6] on button "Edit" at bounding box center [186, 12] width 19 height 15
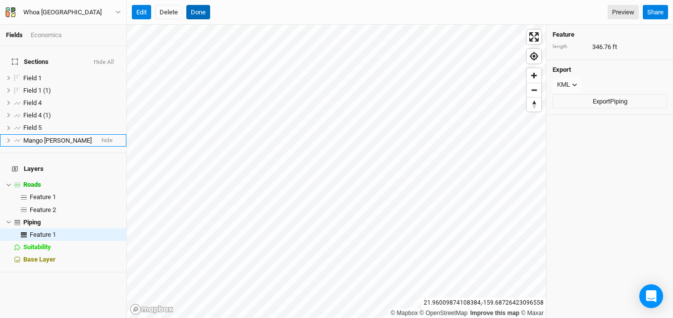
click at [193, 10] on button "Done" at bounding box center [198, 12] width 24 height 15
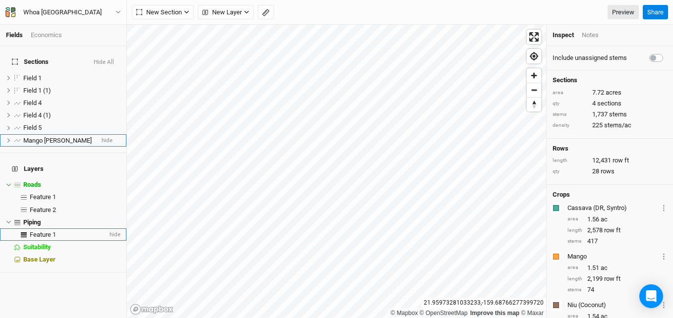
click at [40, 231] on span "Feature 1" at bounding box center [43, 234] width 26 height 7
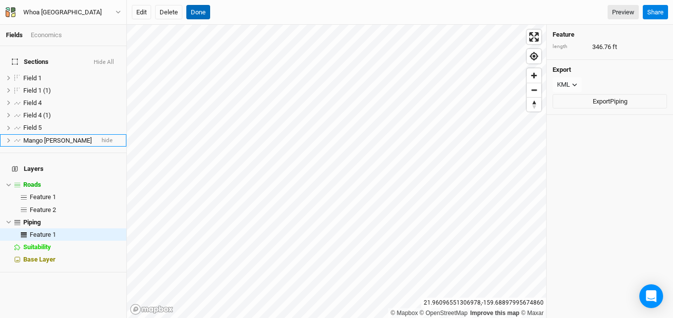
click at [197, 15] on button "Done" at bounding box center [198, 12] width 24 height 15
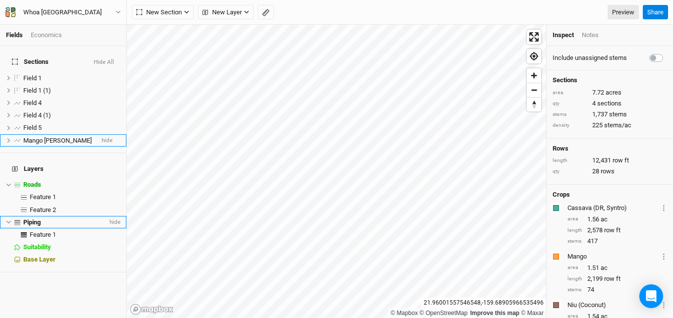
click at [36, 219] on span "Piping" at bounding box center [31, 222] width 17 height 7
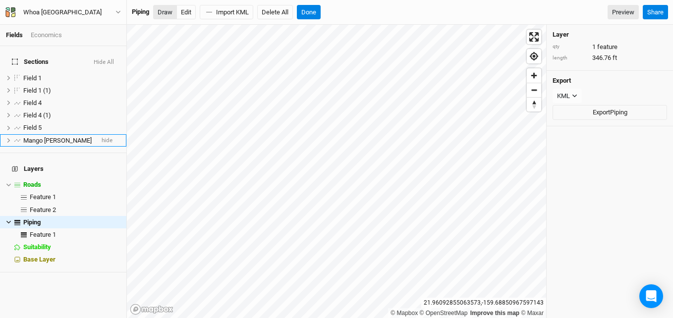
click at [168, 13] on button "Draw" at bounding box center [165, 12] width 24 height 15
click at [316, 8] on button "Done" at bounding box center [309, 12] width 24 height 15
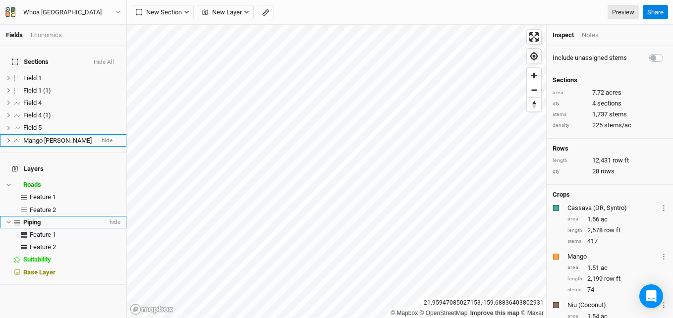
click at [30, 219] on span "Piping" at bounding box center [31, 222] width 17 height 7
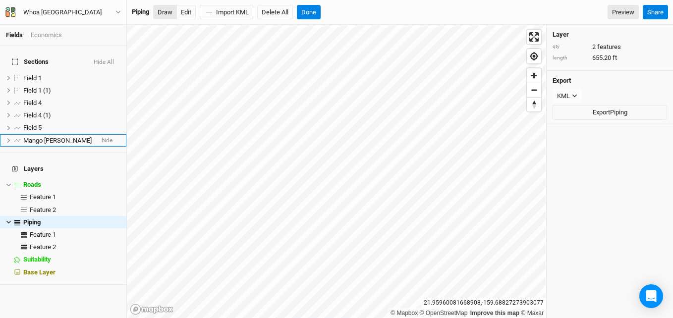
click at [173, 10] on button "Draw" at bounding box center [165, 12] width 24 height 15
click at [317, 12] on button "Done" at bounding box center [309, 12] width 24 height 15
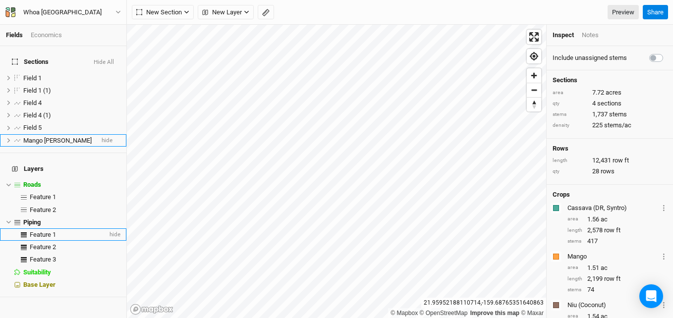
click at [45, 231] on span "Feature 1" at bounding box center [43, 234] width 26 height 7
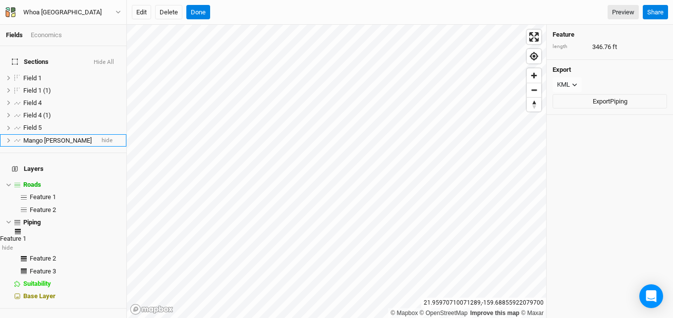
click at [26, 235] on span "Feature 1" at bounding box center [13, 238] width 26 height 7
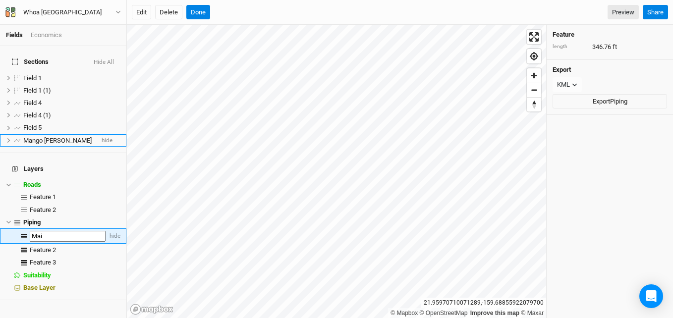
type input "Main"
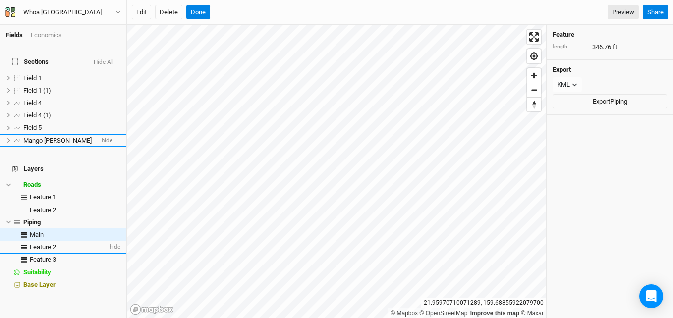
click at [42, 243] on span "Feature 2" at bounding box center [43, 246] width 26 height 7
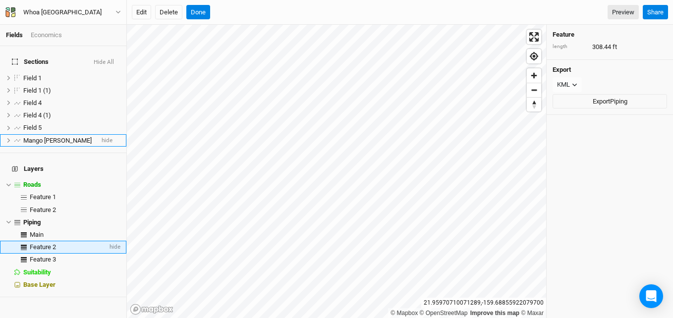
click at [44, 243] on span "Feature 2" at bounding box center [43, 246] width 26 height 7
type input "Submain west"
click at [45, 256] on span "Feature 3" at bounding box center [43, 259] width 26 height 7
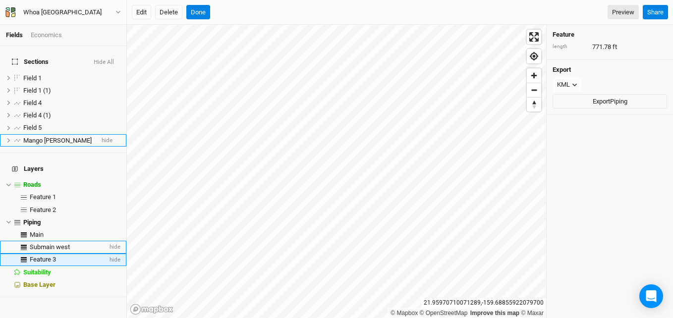
click at [45, 256] on span "Feature 3" at bounding box center [43, 259] width 26 height 7
click at [30, 256] on input "Submain east" at bounding box center [68, 261] width 76 height 11
type input "1.5 Submain east"
click at [30, 243] on span "Submain west" at bounding box center [50, 246] width 40 height 7
click at [32, 243] on span "Submain west" at bounding box center [50, 246] width 40 height 7
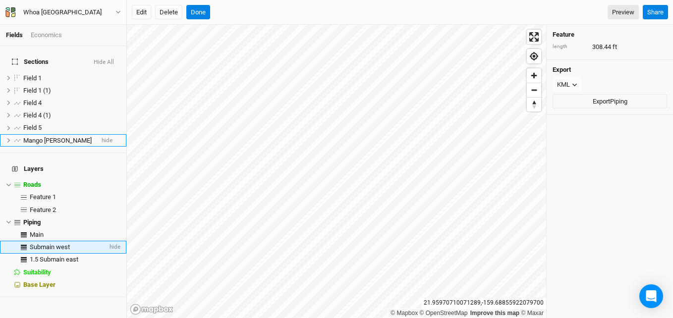
click at [32, 243] on span "Submain west" at bounding box center [50, 246] width 40 height 7
click at [30, 243] on input "Submain west" at bounding box center [68, 248] width 76 height 11
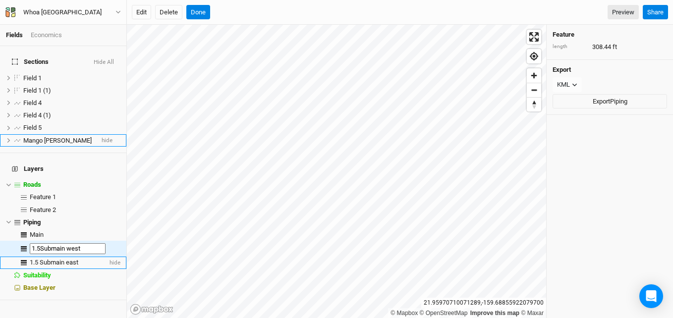
type input "1.5 Submain west"
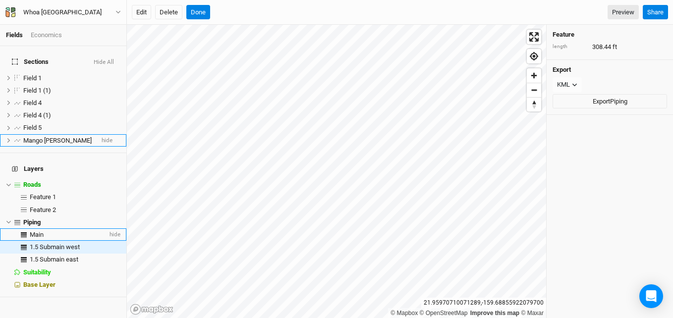
click at [35, 229] on li "Main hide" at bounding box center [63, 235] width 126 height 12
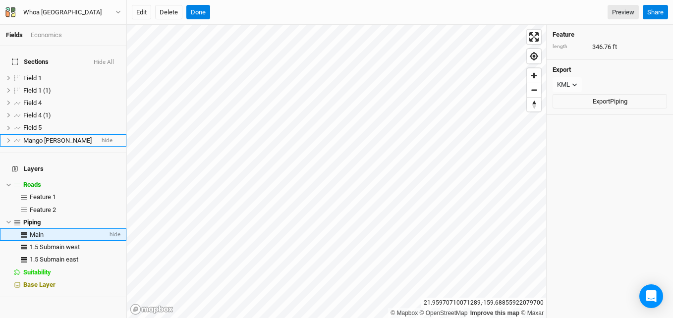
click at [34, 229] on li "Main hide" at bounding box center [63, 235] width 126 height 12
click at [32, 231] on span "Main" at bounding box center [37, 234] width 14 height 7
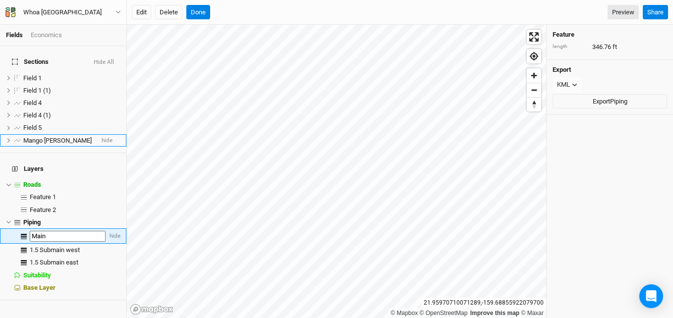
click at [31, 231] on input "Main" at bounding box center [68, 236] width 76 height 11
type input "2" Main"
click at [204, 15] on button "Done" at bounding box center [198, 12] width 24 height 15
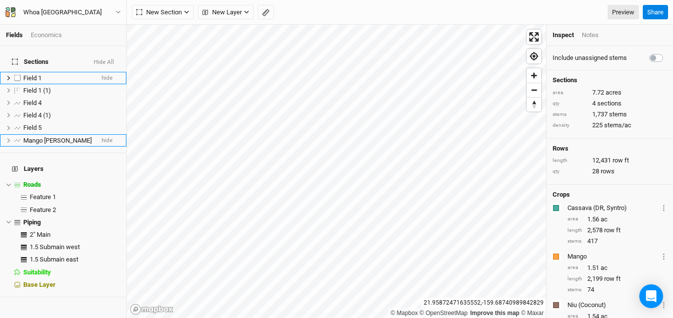
click at [31, 74] on span "Field 1" at bounding box center [32, 77] width 18 height 7
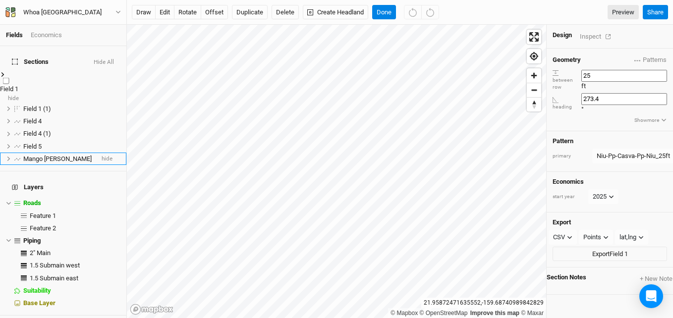
click at [18, 85] on span "Field 1" at bounding box center [9, 88] width 18 height 7
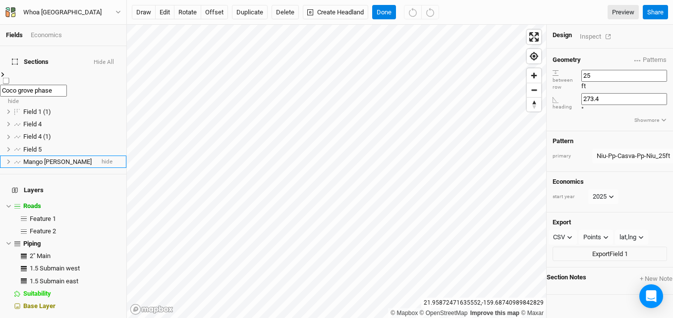
type input "Coco grove phase 1"
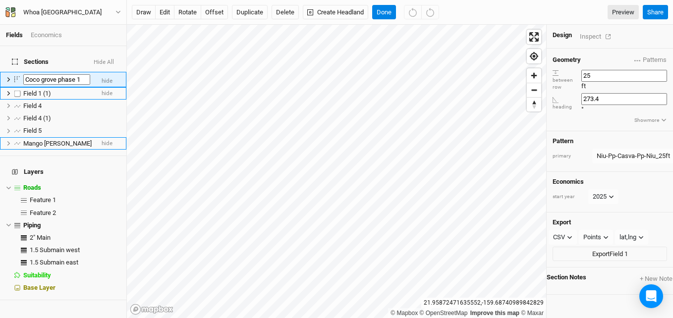
click at [46, 90] on span "Field 1 (1)" at bounding box center [37, 93] width 28 height 7
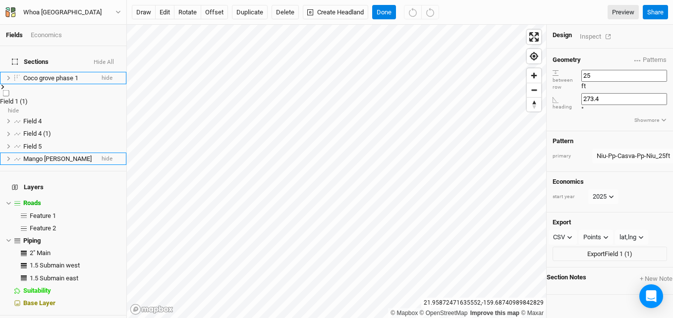
click at [28, 98] on span "Field 1 (1)" at bounding box center [14, 101] width 28 height 7
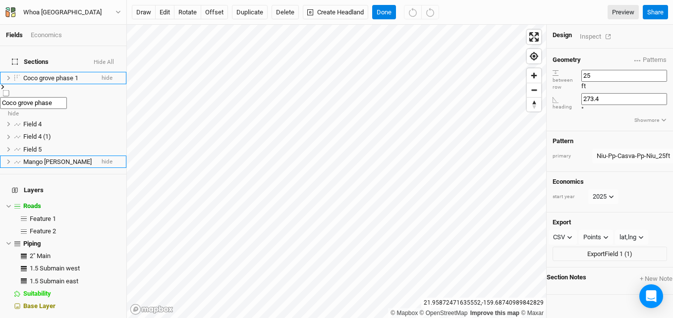
type input "Coco grove phase 2"
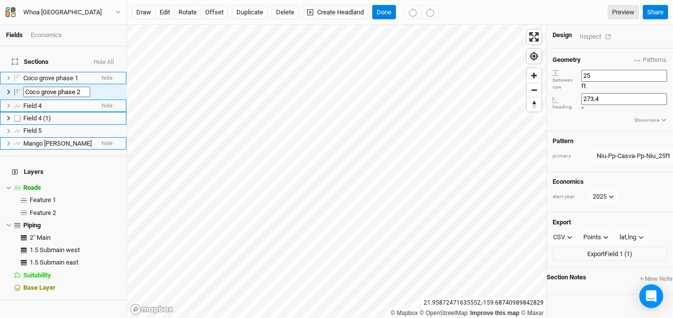
click at [35, 100] on li "Field 4 hide" at bounding box center [63, 106] width 126 height 12
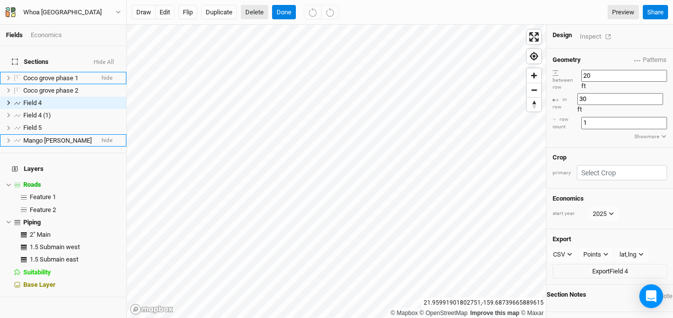
click at [255, 10] on button "Delete" at bounding box center [254, 12] width 27 height 15
click at [285, 9] on button "Confirm" at bounding box center [292, 12] width 31 height 15
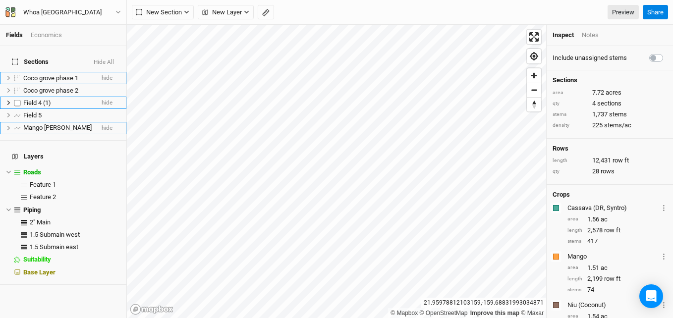
click at [40, 99] on span "Field 4 (1)" at bounding box center [37, 102] width 28 height 7
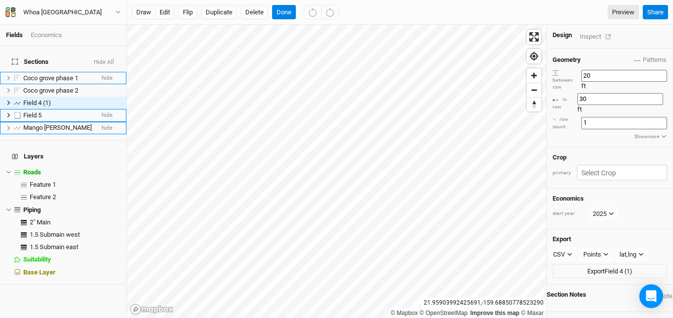
click at [31, 112] on span "Field 5" at bounding box center [32, 115] width 18 height 7
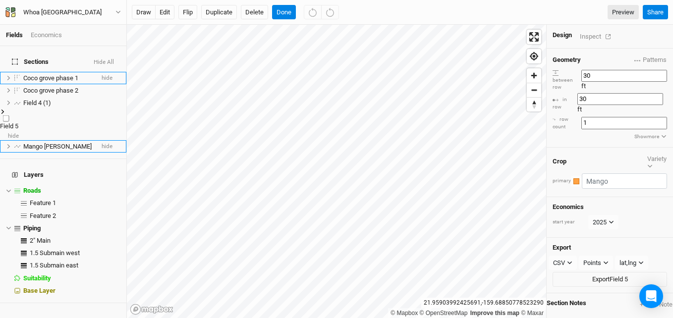
click at [18, 122] on span "Field 5" at bounding box center [9, 125] width 18 height 7
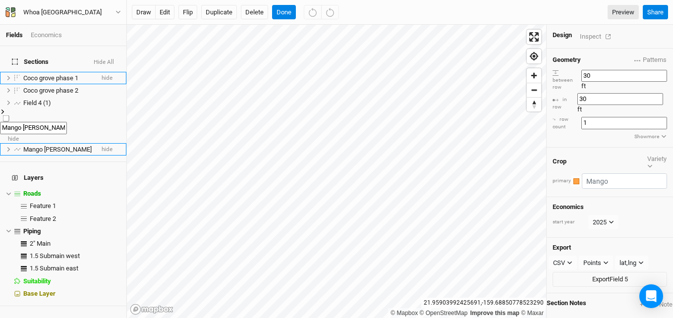
type input "Mango WB Mauka"
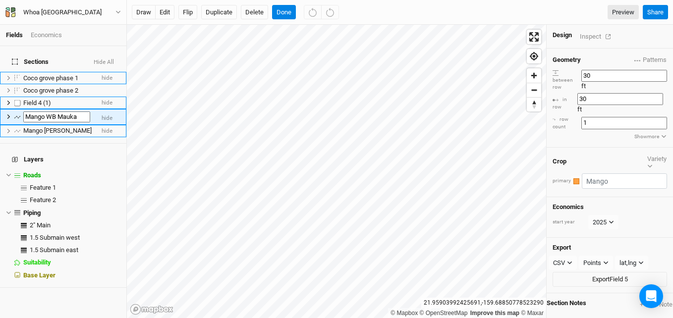
click at [40, 99] on span "Field 4 (1)" at bounding box center [37, 102] width 28 height 7
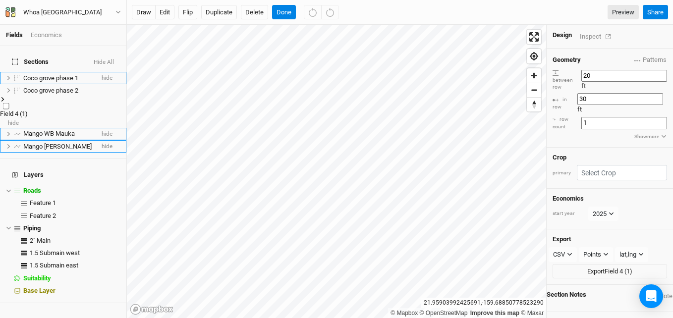
click at [28, 110] on span "Field 4 (1)" at bounding box center [14, 113] width 28 height 7
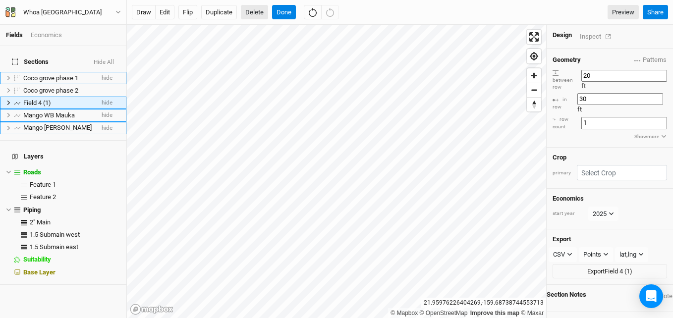
click at [254, 13] on button "Delete" at bounding box center [254, 12] width 27 height 15
click at [309, 5] on button "Confirm" at bounding box center [302, 12] width 31 height 15
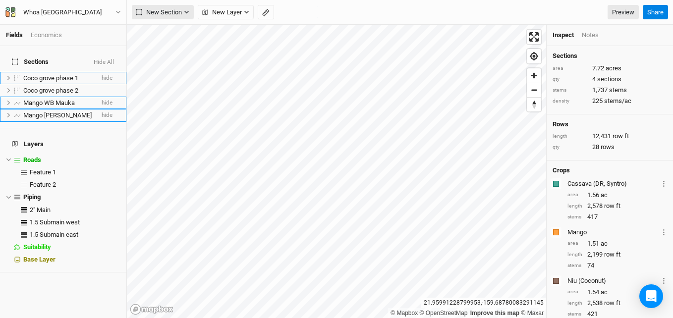
click at [182, 16] on span "New Section" at bounding box center [159, 12] width 46 height 10
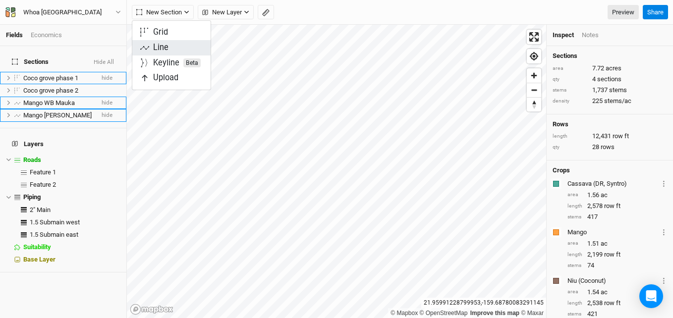
click at [165, 45] on div "Line" at bounding box center [160, 47] width 15 height 11
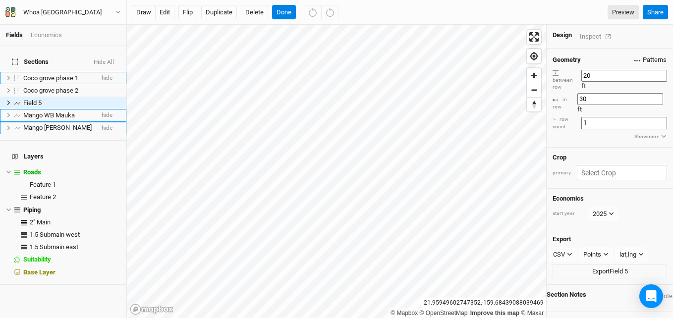
click at [659, 55] on button "Patterns" at bounding box center [650, 60] width 33 height 11
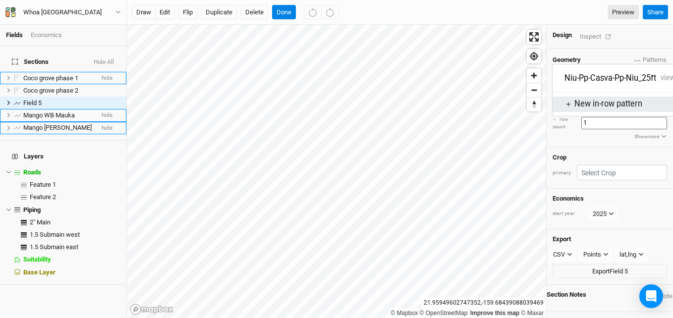
click at [612, 103] on div "＋ New in-row pattern" at bounding box center [623, 104] width 116 height 11
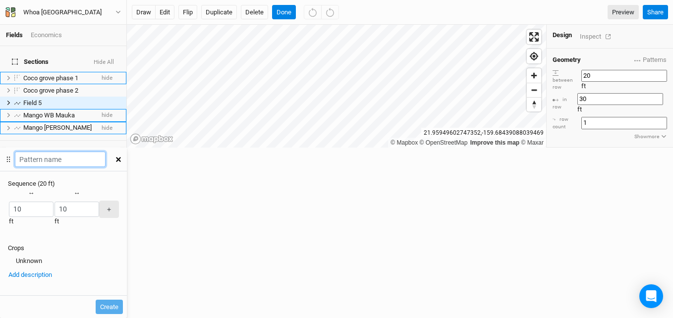
click at [106, 152] on input "text" at bounding box center [60, 159] width 91 height 15
type input "[PERSON_NAME]-Kamani-Naupaka_20"
click at [8, 210] on div "button" at bounding box center [8, 210] width 0 height 0
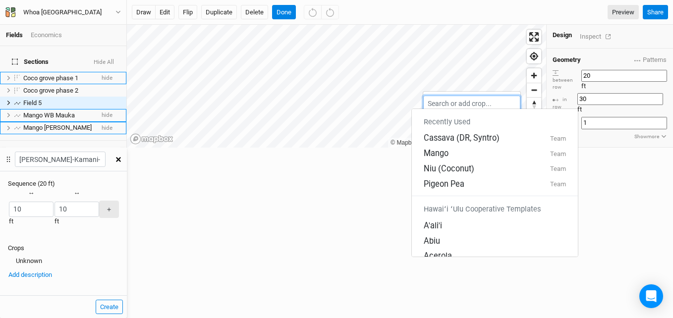
click at [460, 104] on input "text" at bounding box center [471, 103] width 97 height 15
type input "i"
type input "m"
type input "mango"
type input "mi"
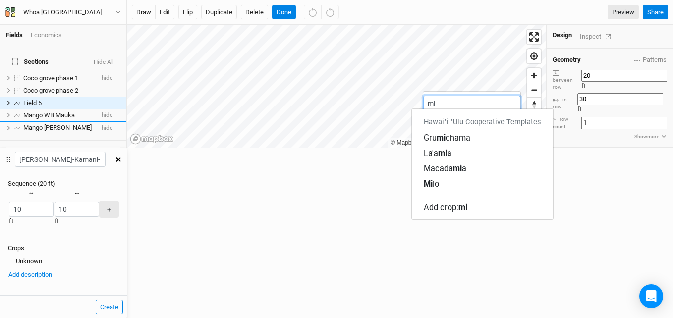
type input "mil"
type input "milo"
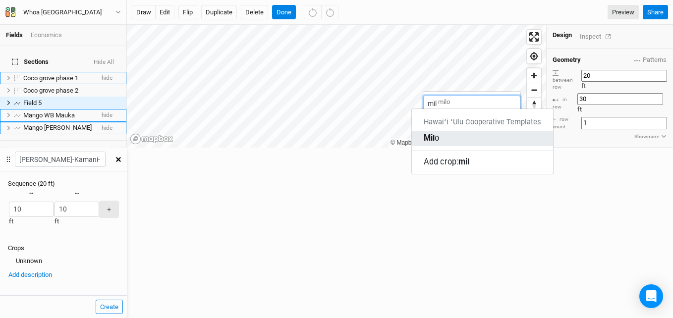
click at [448, 133] on div "Mil o" at bounding box center [483, 138] width 118 height 11
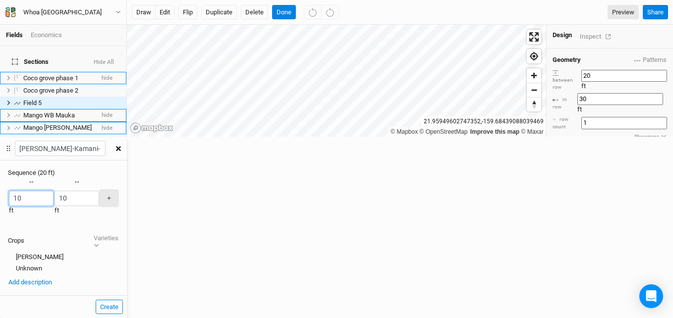
drag, startPoint x: 443, startPoint y: 93, endPoint x: 431, endPoint y: 93, distance: 11.9
click at [127, 178] on div "Recently Used Cassava (DR, Syntro) Team Mango Team Milo Team Niu (Coconut) Team…" at bounding box center [63, 204] width 127 height 53
type input "5"
click at [54, 199] on div "button" at bounding box center [54, 199] width 0 height 0
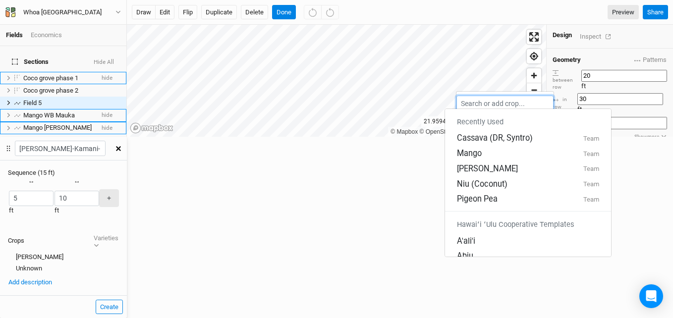
click at [481, 102] on input "text" at bounding box center [505, 103] width 97 height 15
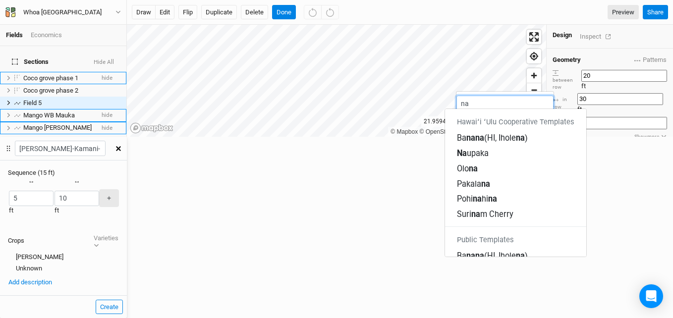
type input "nau"
type input "naupaka"
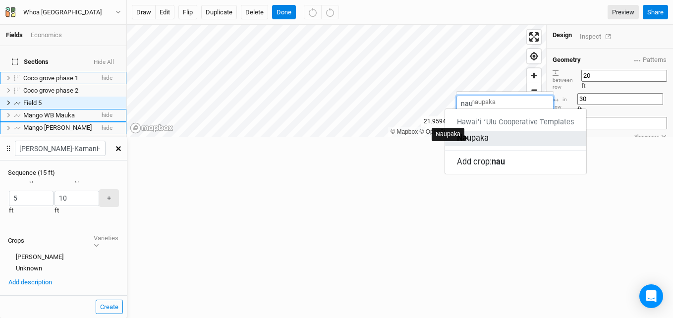
click at [486, 134] on div "Nau paka" at bounding box center [473, 138] width 32 height 11
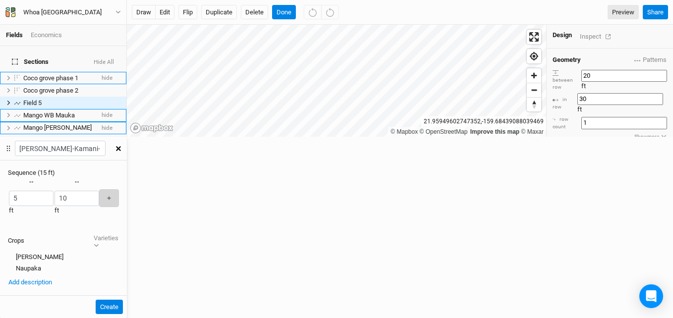
click at [119, 189] on button "＋" at bounding box center [109, 197] width 20 height 17
drag, startPoint x: 476, startPoint y: 94, endPoint x: 464, endPoint y: 95, distance: 11.9
click at [127, 178] on div "× Remove Recently Used Cassava (DR, Syntro) Team Mango Team Milo Team Naupaka T…" at bounding box center [63, 204] width 127 height 53
type input "5"
click at [99, 191] on input "10" at bounding box center [84, 198] width 29 height 15
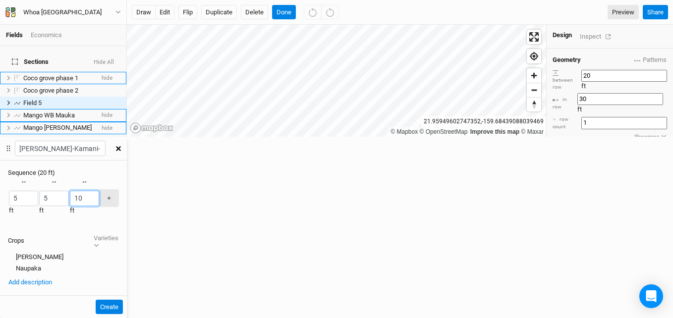
drag, startPoint x: 508, startPoint y: 95, endPoint x: 495, endPoint y: 95, distance: 13.4
click at [127, 178] on div "× Remove Recently Used Cassava (DR, Syntro) Team Mango Team Milo Team Naupaka T…" at bounding box center [63, 204] width 127 height 53
type input "5"
click at [119, 189] on button "＋" at bounding box center [109, 197] width 20 height 17
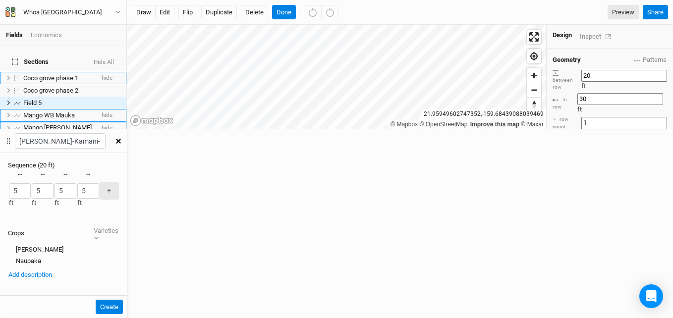
click at [77, 191] on div "button" at bounding box center [77, 191] width 0 height 0
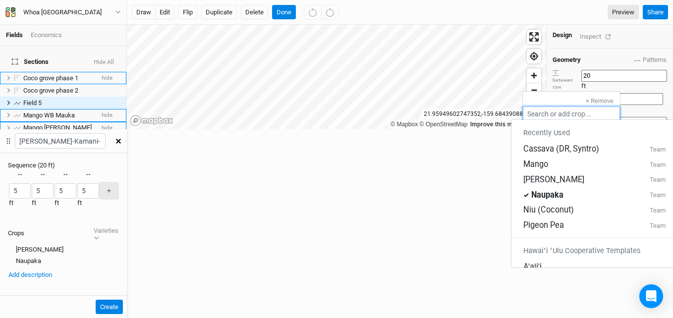
click at [542, 111] on input "text" at bounding box center [571, 114] width 97 height 15
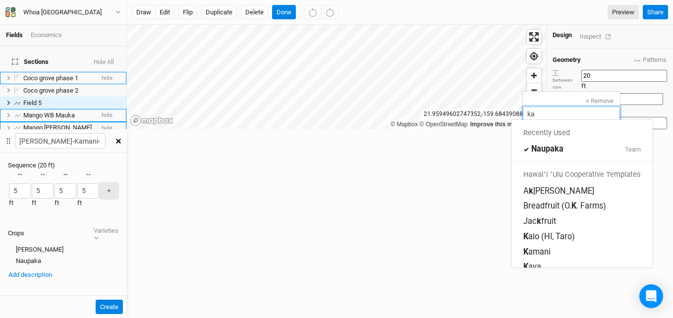
type input "kam"
type input "kamani"
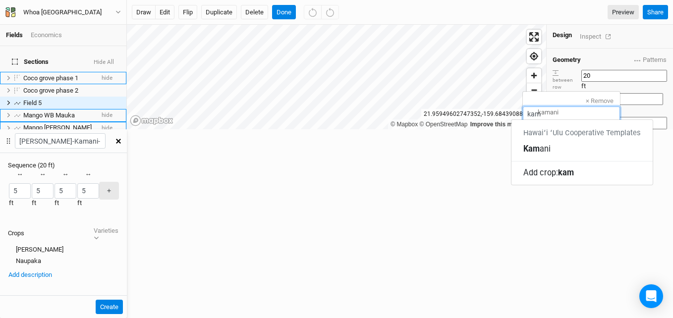
type input "kama"
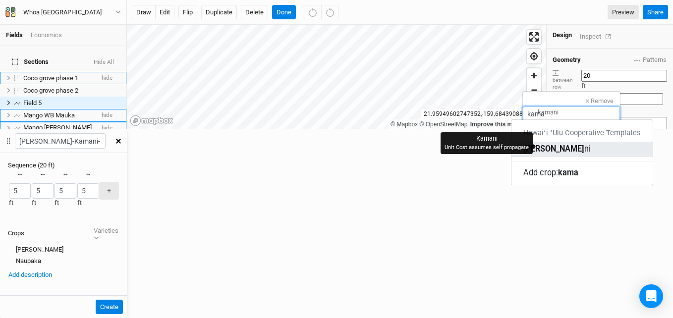
click at [548, 145] on mark "[PERSON_NAME]" at bounding box center [554, 148] width 61 height 9
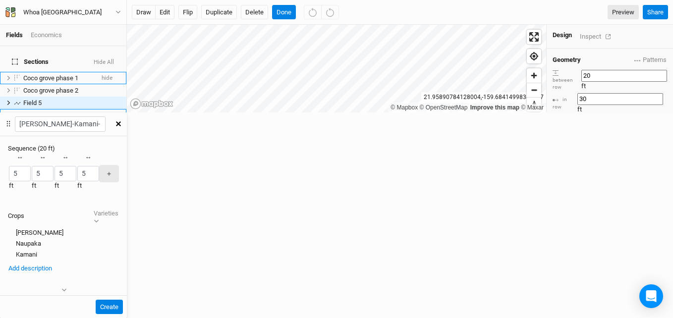
scroll to position [0, 38]
click at [119, 165] on button "＋" at bounding box center [109, 173] width 20 height 17
click at [81, 174] on div "button" at bounding box center [81, 174] width 0 height 0
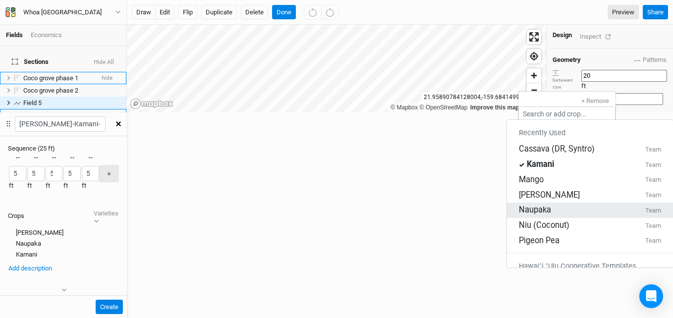
click at [541, 203] on link "Naupaka Team" at bounding box center [590, 210] width 166 height 15
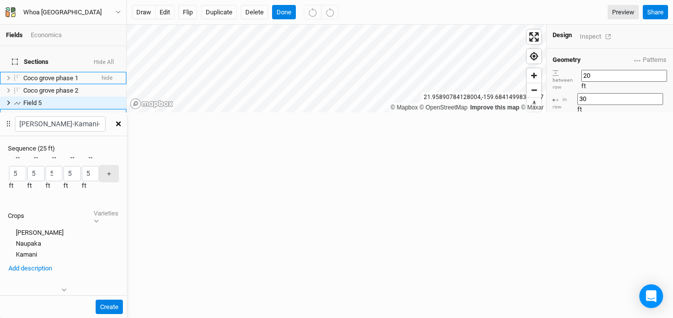
scroll to position [0, 71]
click at [119, 165] on button "＋" at bounding box center [109, 173] width 20 height 17
click at [414, 93] on div "Fields Economics Sections Hide All Coco grove phase 1 hide [GEOGRAPHIC_DATA] ph…" at bounding box center [336, 159] width 673 height 318
type input "6.33"
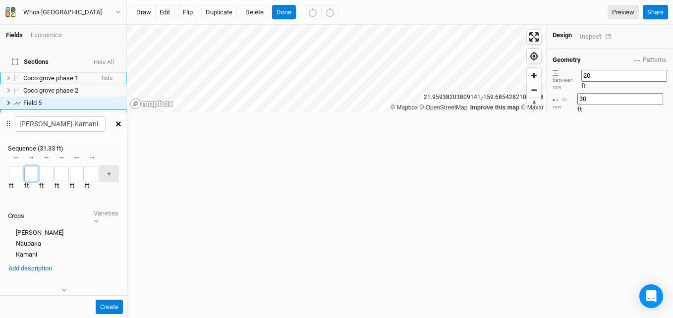
drag, startPoint x: 474, startPoint y: 96, endPoint x: 462, endPoint y: 97, distance: 11.4
click at [127, 153] on div "× Remove Recently Used Cassava (DR, Syntro) Team Kamani Team Mango Team Milo Te…" at bounding box center [63, 179] width 127 height 53
type input "6.33"
drag, startPoint x: 503, startPoint y: 92, endPoint x: 493, endPoint y: 94, distance: 9.5
click at [127, 153] on div "× Remove Recently Used Cassava (DR, Syntro) Team Kamani Team Mango Team Milo Te…" at bounding box center [63, 179] width 127 height 53
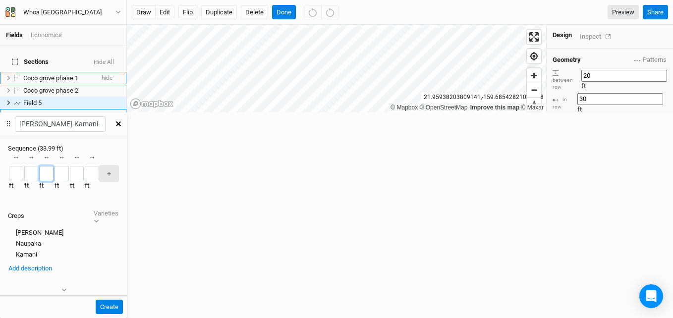
scroll to position [0, 33]
type input "6.33"
click at [69, 166] on input "5" at bounding box center [62, 173] width 14 height 15
type input "6.33"
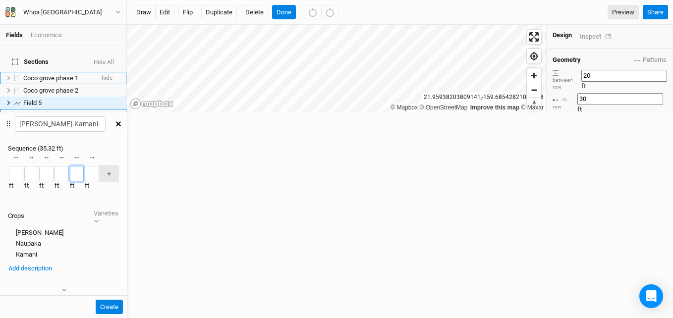
click at [127, 153] on div "× Remove Recently Used Cassava (DR, Syntro) Team Kamani Team Mango Team Milo Te…" at bounding box center [63, 179] width 127 height 53
type input "6.33"
drag, startPoint x: 506, startPoint y: 97, endPoint x: 494, endPoint y: 96, distance: 12.4
click at [127, 153] on div "× Remove Recently Used Cassava (DR, Syntro) Team Kamani Team Mango Team Milo Te…" at bounding box center [63, 179] width 127 height 53
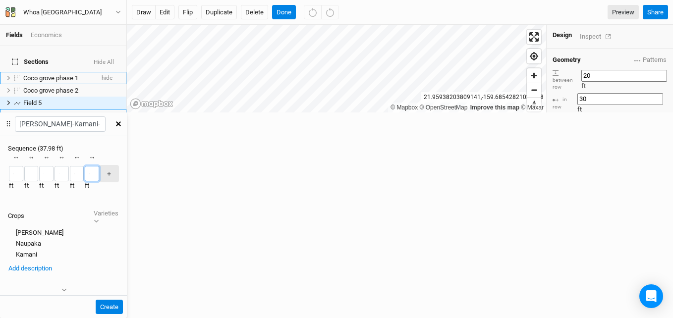
type input "6.33"
drag, startPoint x: 444, startPoint y: 96, endPoint x: 434, endPoint y: 94, distance: 10.6
click at [23, 166] on input "6.33" at bounding box center [16, 173] width 14 height 15
type input "6.66"
drag, startPoint x: 477, startPoint y: 96, endPoint x: 468, endPoint y: 96, distance: 9.9
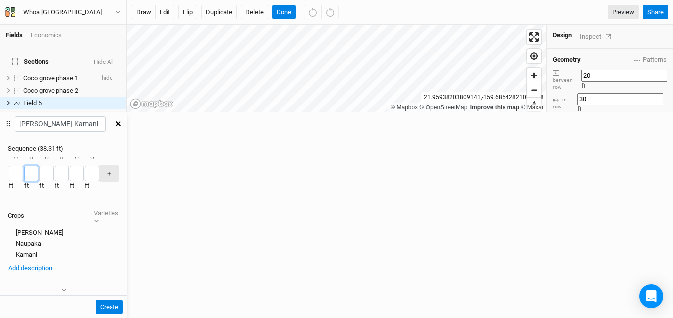
click at [39, 166] on input "6.33" at bounding box center [31, 173] width 14 height 15
type input "6.66"
drag, startPoint x: 512, startPoint y: 95, endPoint x: 495, endPoint y: 94, distance: 16.9
click at [127, 153] on div "× Remove Recently Used Cassava (DR, Syntro) Team Kamani Team Mango Team Milo Te…" at bounding box center [63, 179] width 127 height 53
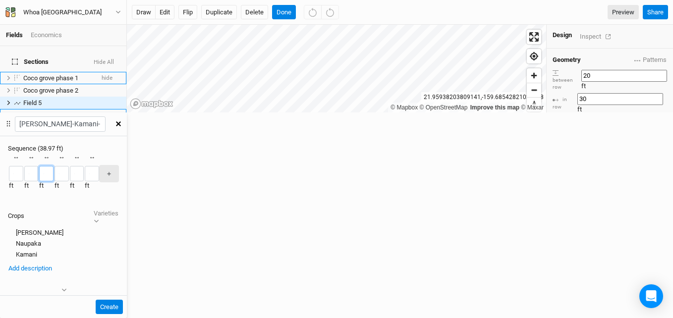
type input "6.66"
click at [69, 166] on input "6.33" at bounding box center [62, 173] width 14 height 15
type input "6.66"
drag, startPoint x: 477, startPoint y: 95, endPoint x: 470, endPoint y: 94, distance: 7.0
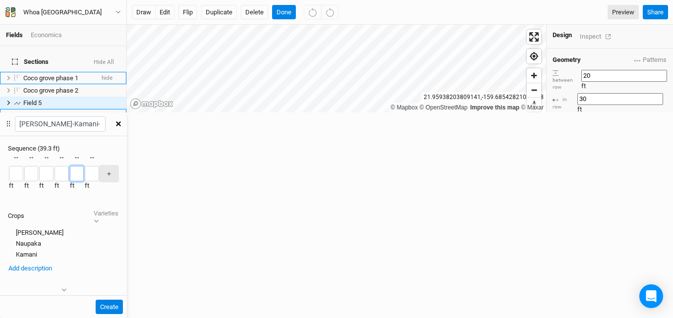
click at [84, 166] on input "6.33" at bounding box center [77, 173] width 14 height 15
type input "6.66"
drag, startPoint x: 506, startPoint y: 96, endPoint x: 500, endPoint y: 94, distance: 6.1
click at [99, 166] on input "6.33" at bounding box center [92, 173] width 14 height 15
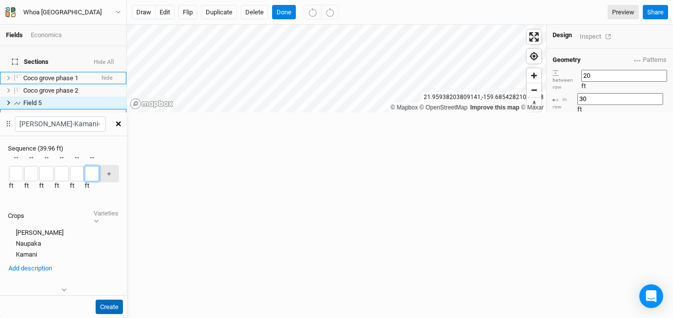
type input "6.66"
click at [123, 300] on button "Create" at bounding box center [109, 307] width 27 height 15
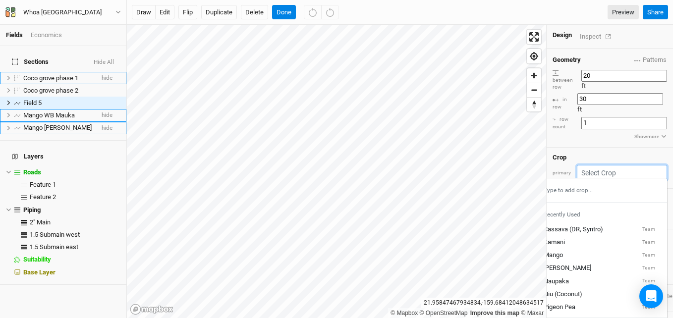
click at [603, 165] on input "text" at bounding box center [622, 172] width 90 height 15
click at [655, 49] on div "Geometry Patterns Niu-Pp-Casva-Pp-Niu_25ft view [PERSON_NAME]-Kamani-Naupaka_20…" at bounding box center [610, 98] width 126 height 99
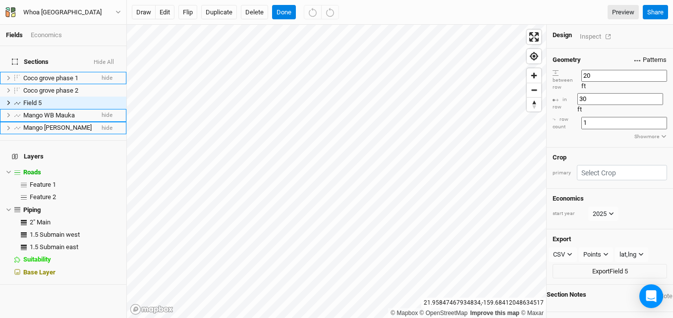
click at [652, 57] on span "Patterns" at bounding box center [651, 60] width 32 height 10
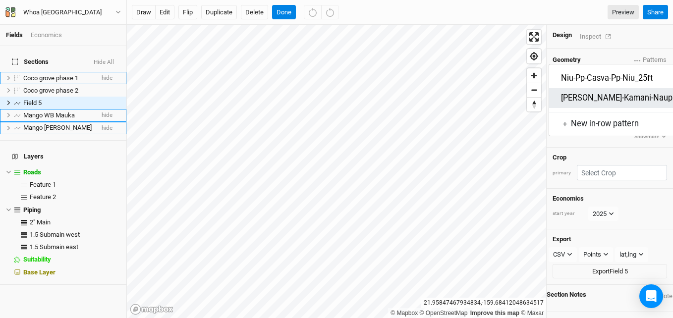
click at [598, 96] on button "[PERSON_NAME]-Kamani-Naupaka_20" at bounding box center [629, 98] width 137 height 11
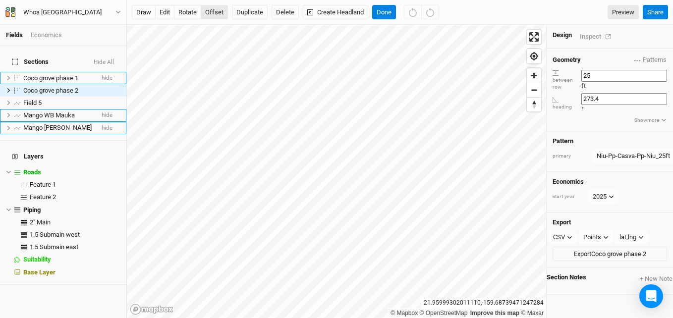
click at [212, 17] on button "offset" at bounding box center [214, 12] width 27 height 15
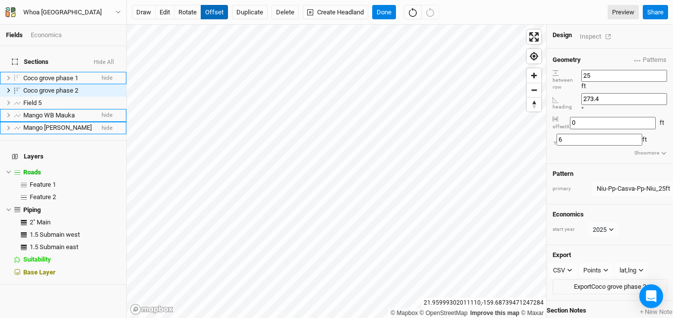
type input "7"
click at [184, 8] on button "rotate" at bounding box center [187, 12] width 27 height 15
type input "275.6"
click at [208, 12] on button "offset" at bounding box center [214, 12] width 27 height 15
type input "-7"
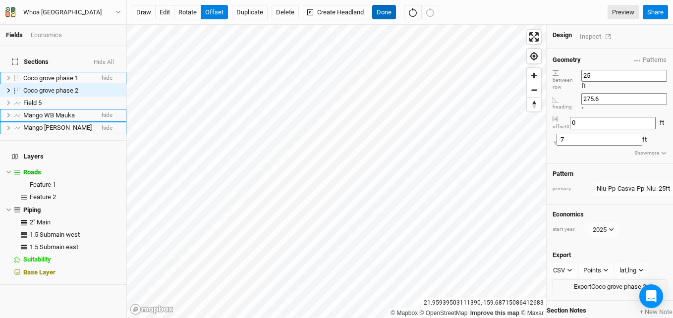
click at [386, 8] on button "Done" at bounding box center [384, 12] width 24 height 15
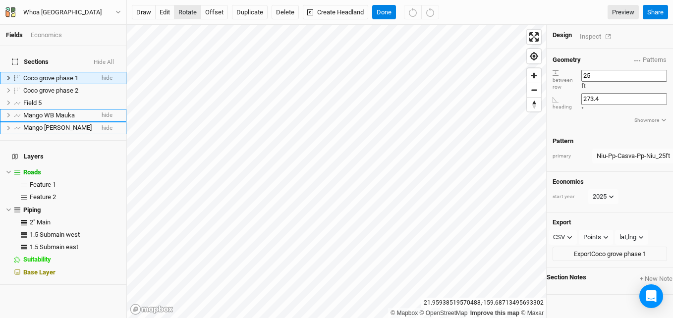
click at [186, 15] on button "rotate" at bounding box center [187, 12] width 27 height 15
type input "276.5"
click at [213, 12] on button "offset" at bounding box center [214, 12] width 27 height 15
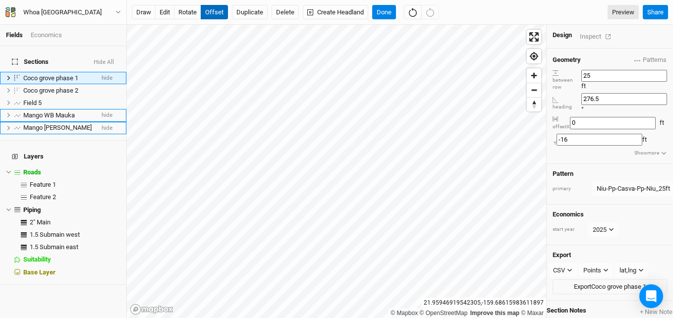
type input "-15"
click at [379, 14] on button "Done" at bounding box center [384, 12] width 24 height 15
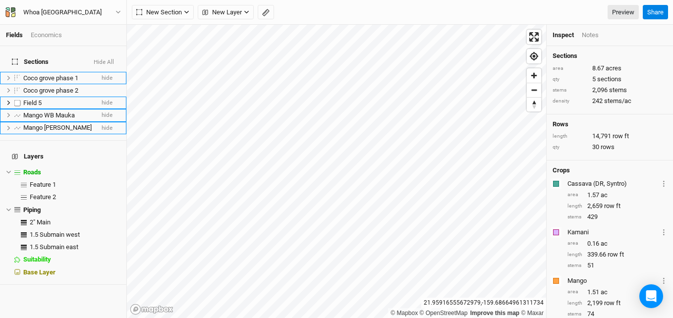
click at [29, 99] on span "Field 5" at bounding box center [32, 102] width 18 height 7
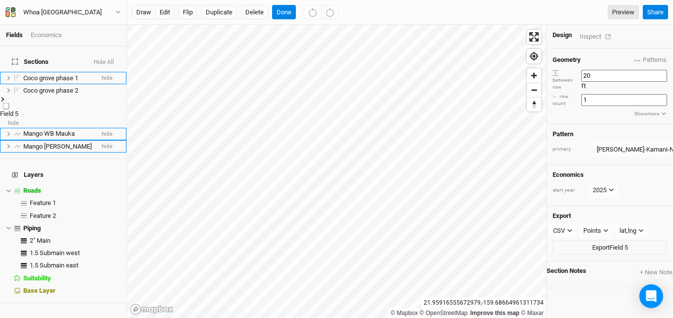
click at [18, 110] on span "Field 5" at bounding box center [9, 113] width 18 height 7
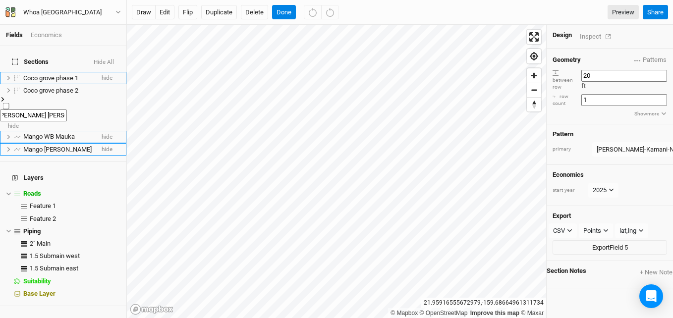
scroll to position [0, 5]
type input "[PERSON_NAME] [PERSON_NAME]"
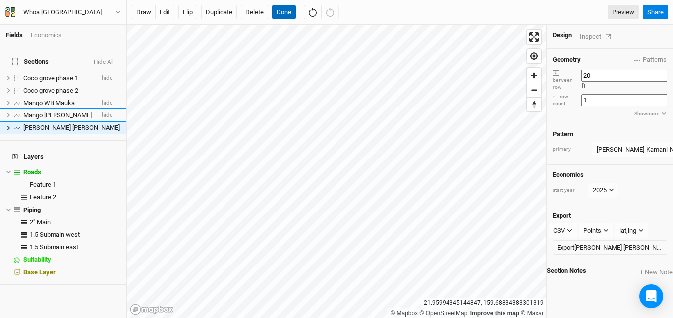
click at [283, 9] on button "Done" at bounding box center [284, 12] width 24 height 15
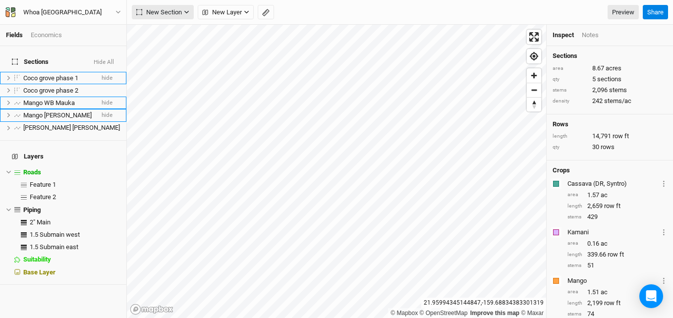
click at [190, 9] on button "New Section" at bounding box center [163, 12] width 62 height 15
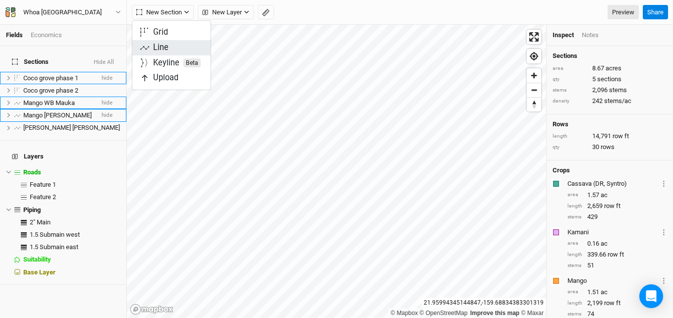
click at [166, 47] on div "Line" at bounding box center [160, 47] width 15 height 11
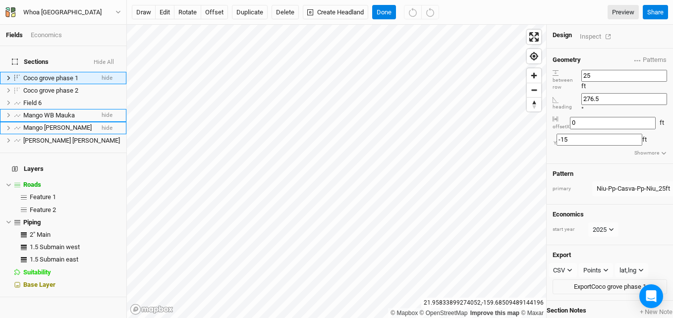
click at [584, 31] on div "Inspect" at bounding box center [597, 36] width 35 height 11
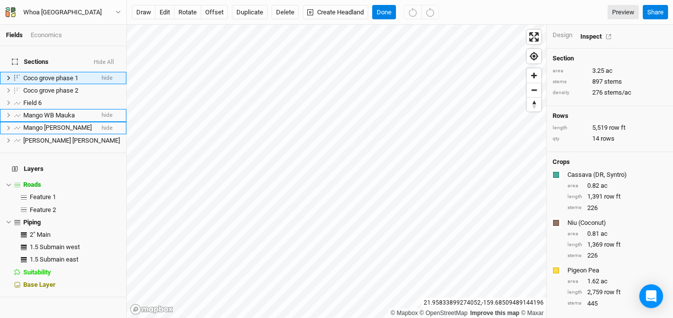
click at [564, 31] on div "Design" at bounding box center [563, 35] width 20 height 9
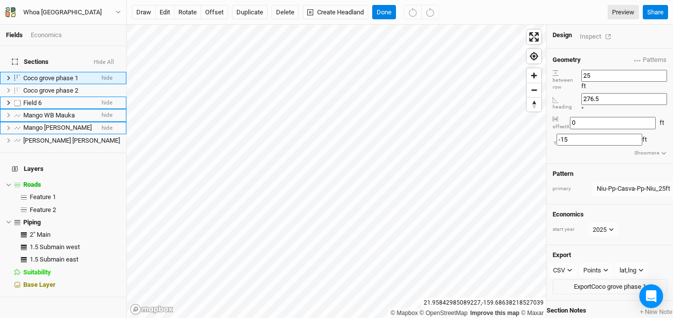
click at [35, 99] on span "Field 6" at bounding box center [32, 102] width 18 height 7
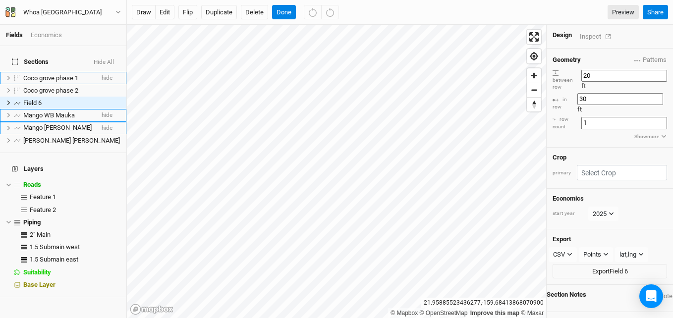
click at [610, 148] on div "Crop primary" at bounding box center [610, 169] width 126 height 42
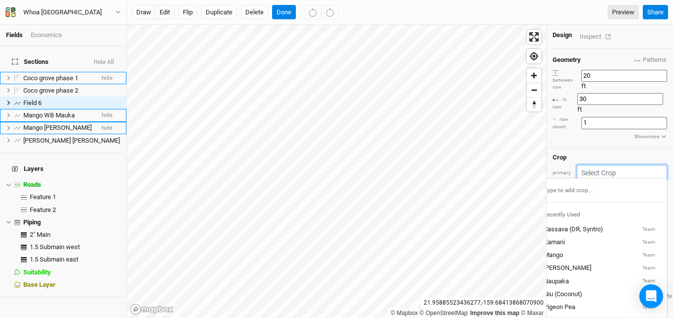
click at [610, 165] on input "text" at bounding box center [622, 172] width 90 height 15
click at [578, 225] on div "Cassava (DR, Syntro)" at bounding box center [574, 229] width 60 height 9
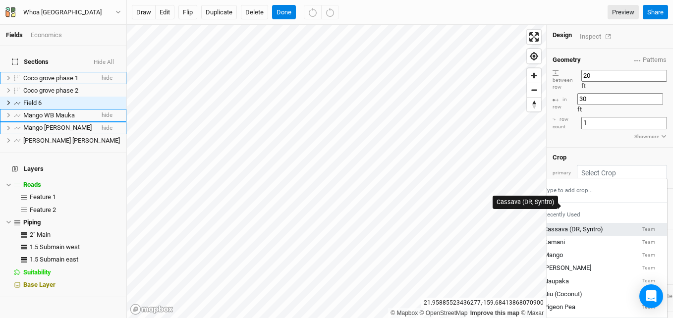
type input "6.56"
type input "3.28"
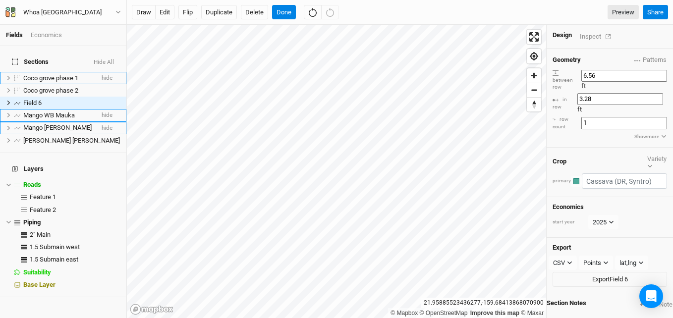
drag, startPoint x: 614, startPoint y: 84, endPoint x: 608, endPoint y: 85, distance: 5.5
click at [608, 93] on input "3.28" at bounding box center [621, 99] width 86 height 12
type input "3.5"
click at [279, 17] on button "Done" at bounding box center [284, 12] width 24 height 15
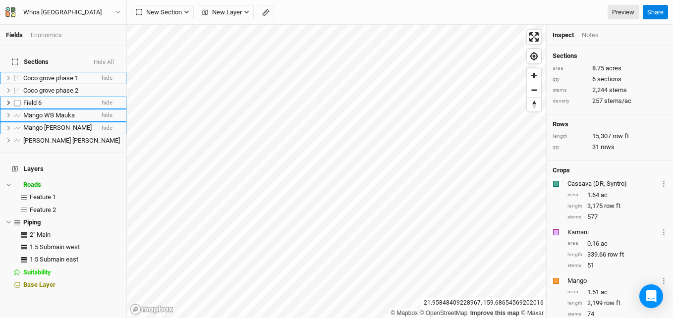
click at [33, 99] on span "Field 6" at bounding box center [32, 102] width 18 height 7
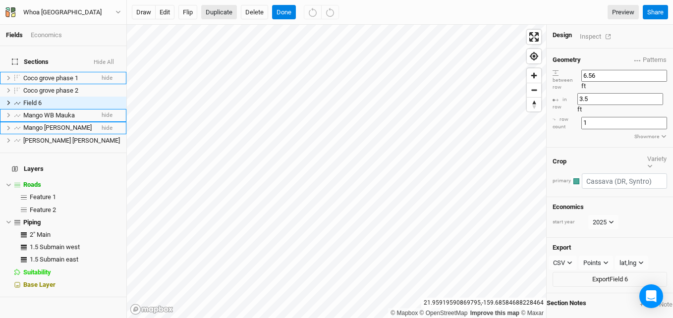
click at [217, 15] on button "Duplicate" at bounding box center [219, 12] width 36 height 15
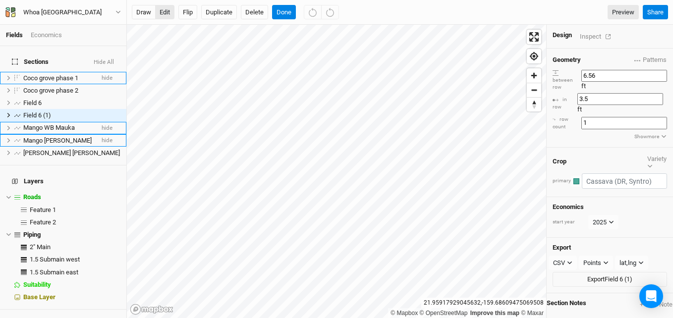
click at [167, 9] on button "edit" at bounding box center [164, 12] width 19 height 15
click at [282, 12] on button "Done" at bounding box center [284, 12] width 24 height 15
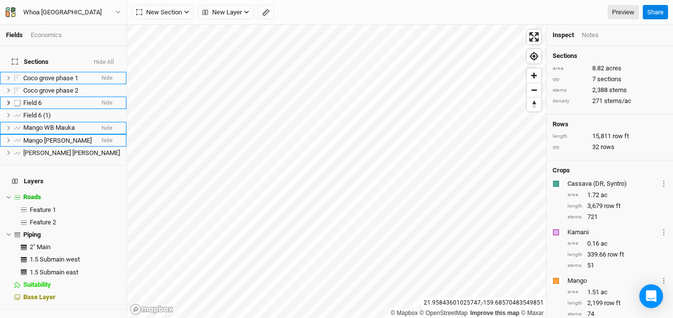
click at [39, 99] on span "Field 6" at bounding box center [32, 102] width 18 height 7
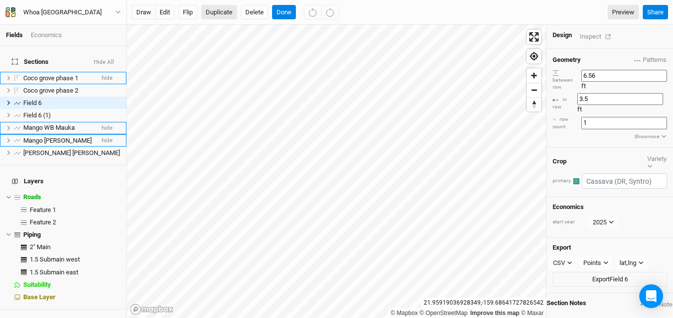
click at [216, 9] on button "Duplicate" at bounding box center [219, 12] width 36 height 15
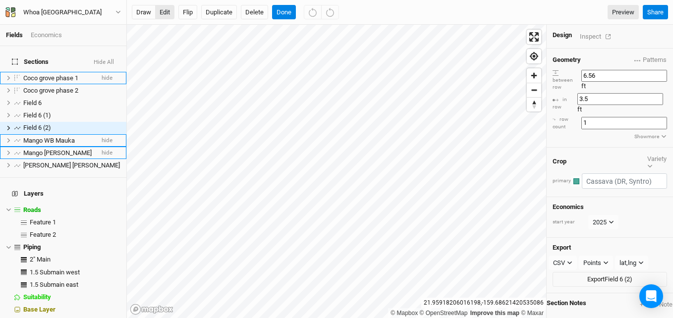
click at [163, 7] on button "edit" at bounding box center [164, 12] width 19 height 15
click at [280, 8] on button "Done" at bounding box center [284, 12] width 24 height 15
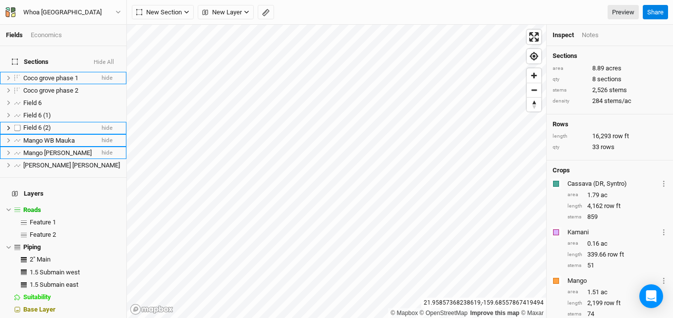
click at [46, 124] on span "Field 6 (2)" at bounding box center [37, 127] width 28 height 7
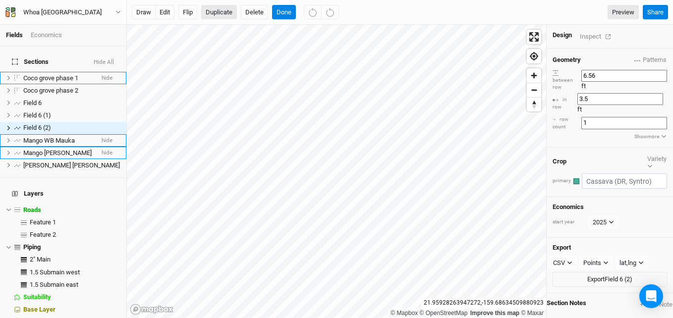
click at [218, 9] on button "Duplicate" at bounding box center [219, 12] width 36 height 15
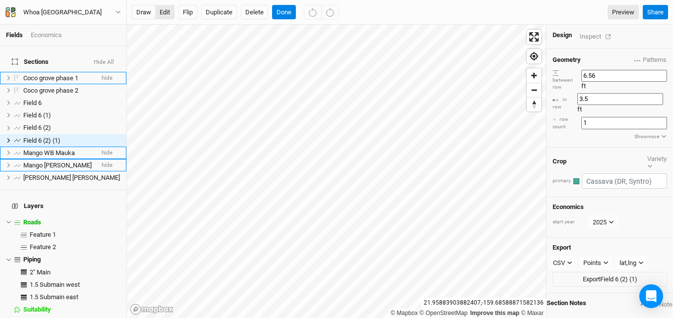
click at [170, 14] on button "edit" at bounding box center [164, 12] width 19 height 15
click at [31, 109] on li "Field 6 (1) hide" at bounding box center [63, 115] width 126 height 12
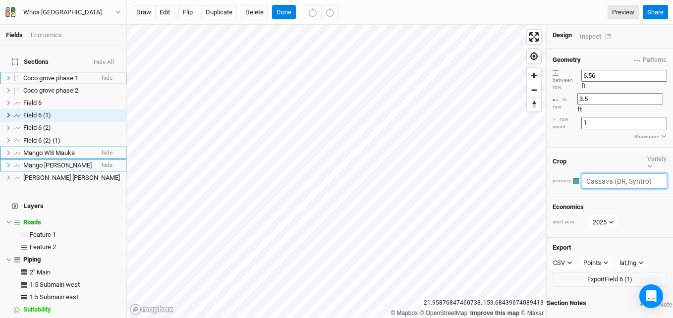
click at [619, 174] on input "text" at bounding box center [624, 181] width 85 height 15
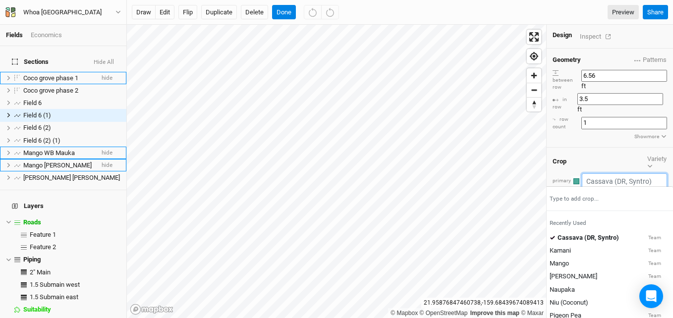
type input "k"
type input "kamani"
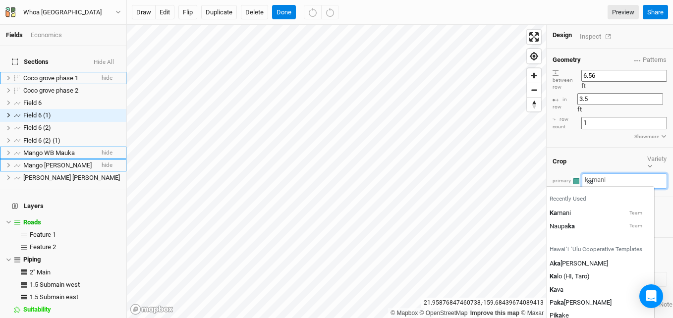
type input "kab"
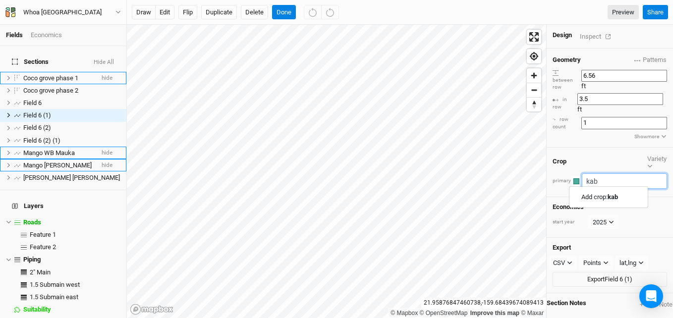
type input "ka"
type input "kamani"
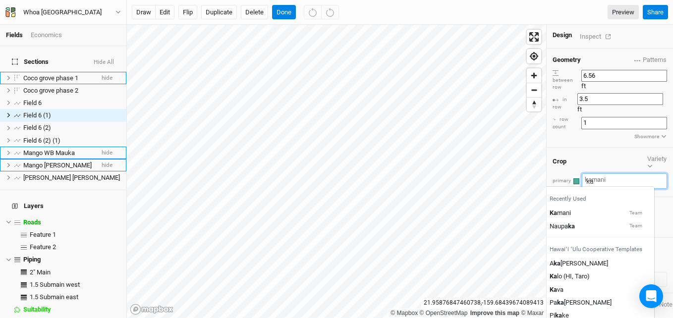
type input "k"
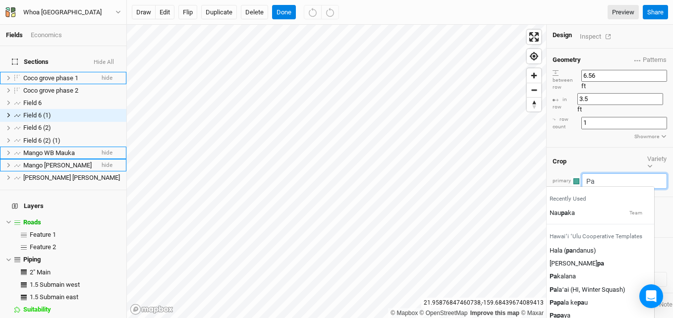
type input "Pal"
type input "Palaʻai (HI, Winter Squash)"
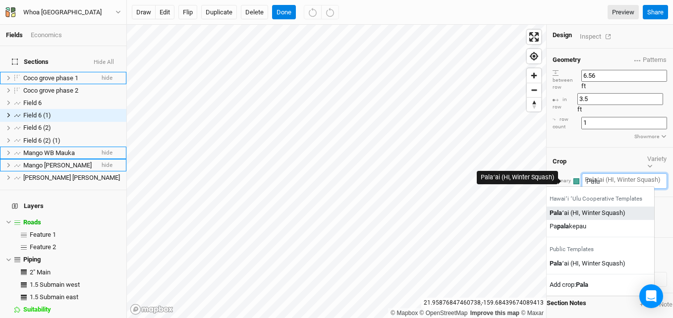
click at [595, 209] on div "Pala ʻai (HI, Winter Squash)" at bounding box center [588, 213] width 76 height 9
type input "Palaʻai (HI, Winter Squash)"
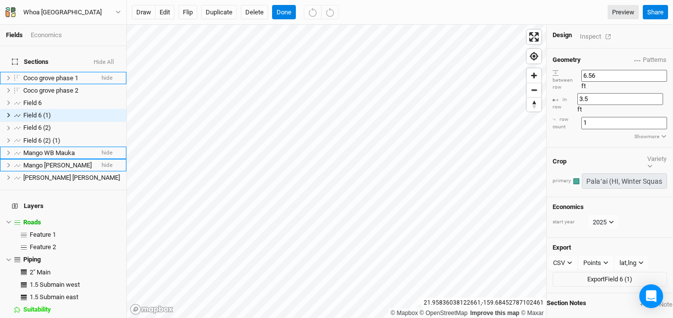
type input "3"
type input "8"
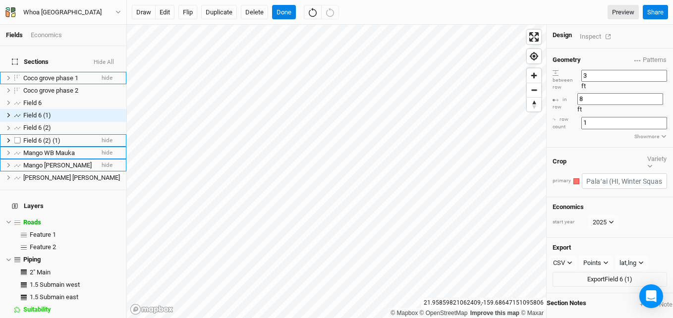
click at [44, 137] on span "Field 6 (2) (1)" at bounding box center [41, 140] width 37 height 7
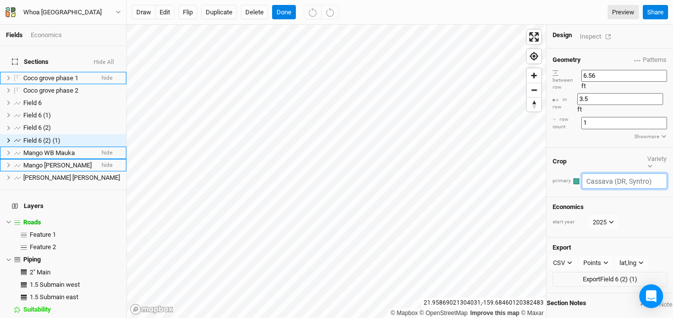
click at [617, 174] on input "text" at bounding box center [624, 181] width 85 height 15
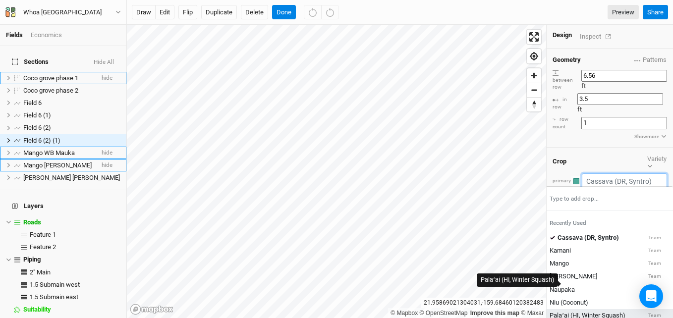
click at [586, 311] on div "Palaʻai (HI, Winter Squash)" at bounding box center [588, 315] width 76 height 9
type input "3"
type input "8"
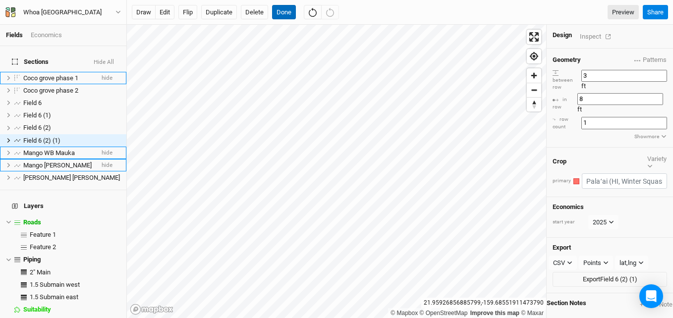
click at [287, 11] on button "Done" at bounding box center [284, 12] width 24 height 15
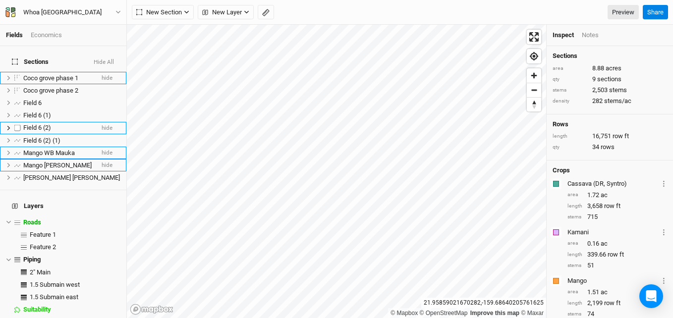
click at [38, 124] on span "Field 6 (2)" at bounding box center [37, 127] width 28 height 7
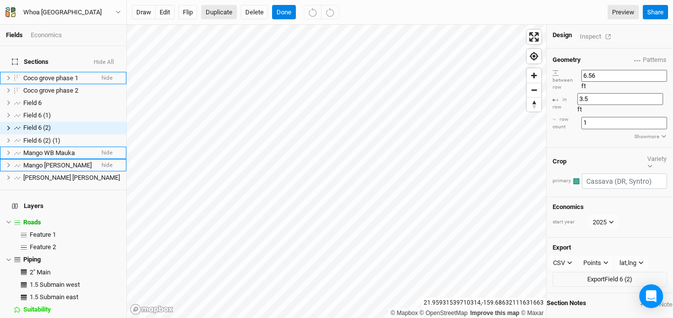
click at [212, 12] on button "Duplicate" at bounding box center [219, 12] width 36 height 15
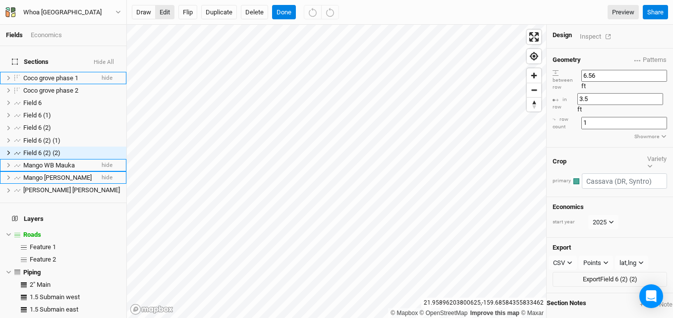
click at [166, 9] on button "edit" at bounding box center [164, 12] width 19 height 15
click at [290, 21] on div "draw edit Flip Duplicate Delete Done Preview Share" at bounding box center [400, 12] width 546 height 25
click at [289, 15] on button "Done" at bounding box center [284, 12] width 24 height 15
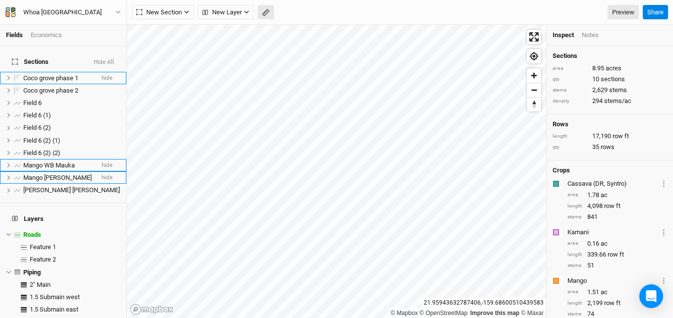
click at [268, 14] on icon "button" at bounding box center [265, 12] width 7 height 7
click at [175, 12] on button "Done" at bounding box center [177, 12] width 24 height 15
click at [273, 12] on button "button" at bounding box center [266, 12] width 16 height 15
click at [180, 13] on button "Done" at bounding box center [177, 12] width 24 height 15
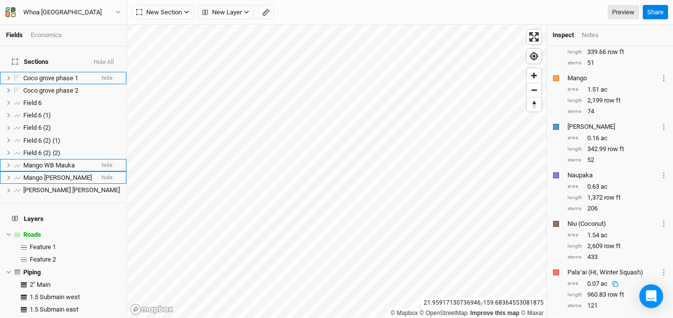
scroll to position [0, 0]
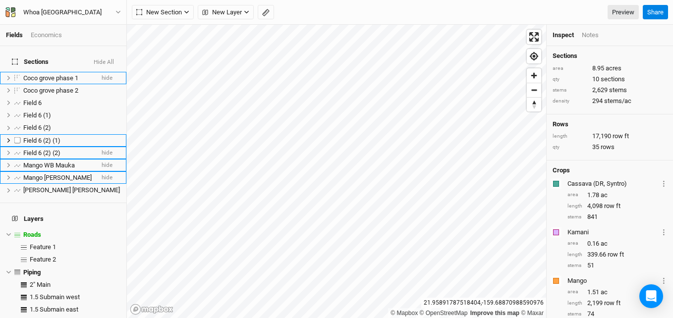
click at [46, 147] on li "Field 6 (2) (2) hide" at bounding box center [63, 153] width 126 height 12
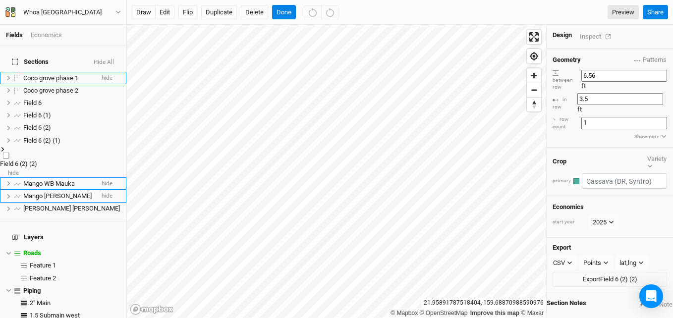
click at [37, 160] on span "Field 6 (2) (2)" at bounding box center [18, 163] width 37 height 7
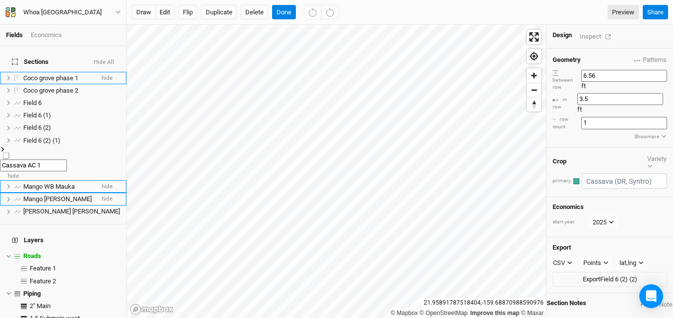
type input "Cassava AC 1"
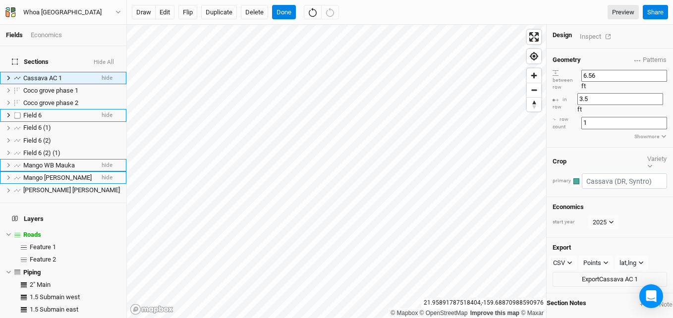
click at [32, 112] on span "Field 6" at bounding box center [32, 115] width 18 height 7
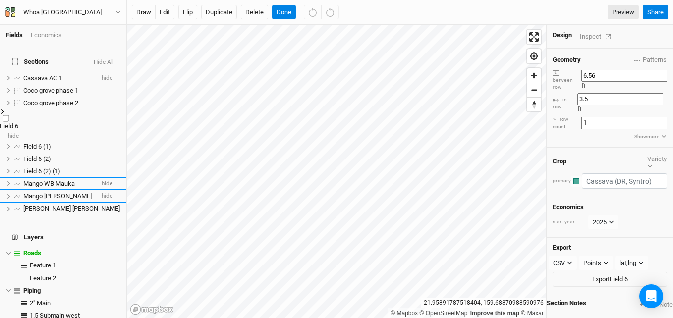
click at [18, 122] on span "Field 6" at bounding box center [9, 125] width 18 height 7
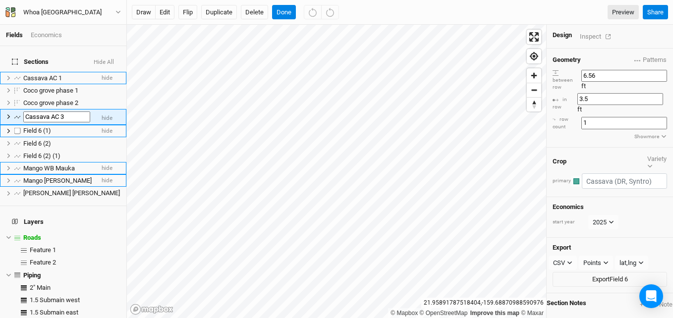
type input "Cassava AC 3"
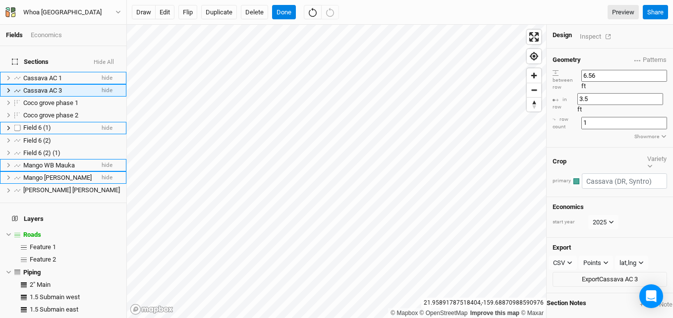
click at [36, 124] on span "Field 6 (1)" at bounding box center [37, 127] width 28 height 7
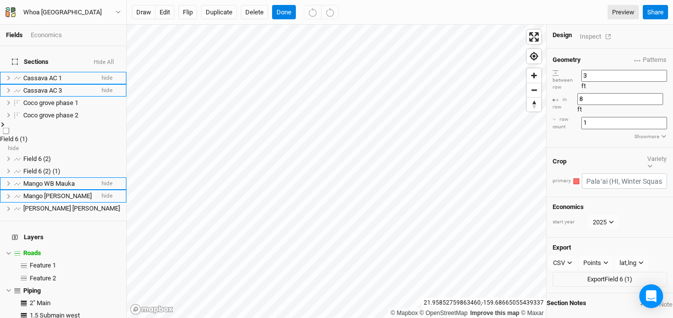
click at [28, 135] on span "Field 6 (1)" at bounding box center [14, 138] width 28 height 7
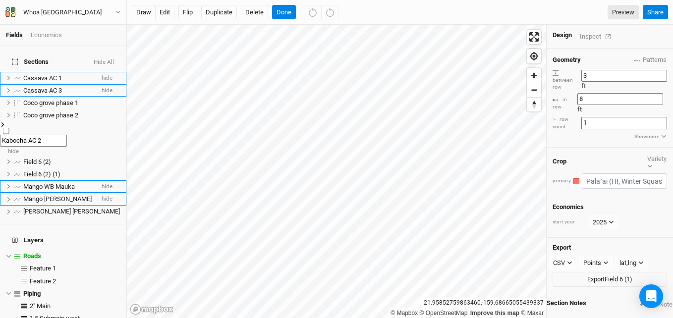
type input "Kabocha AC 2"
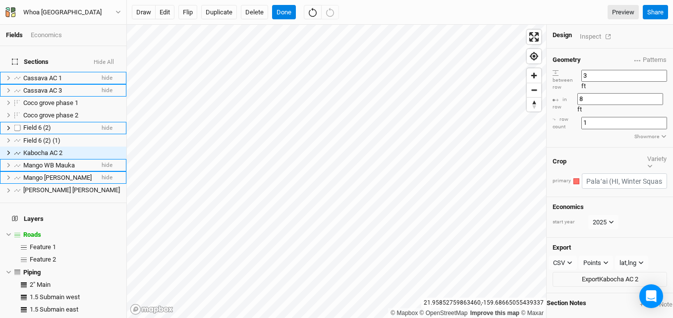
click at [40, 124] on span "Field 6 (2)" at bounding box center [37, 127] width 28 height 7
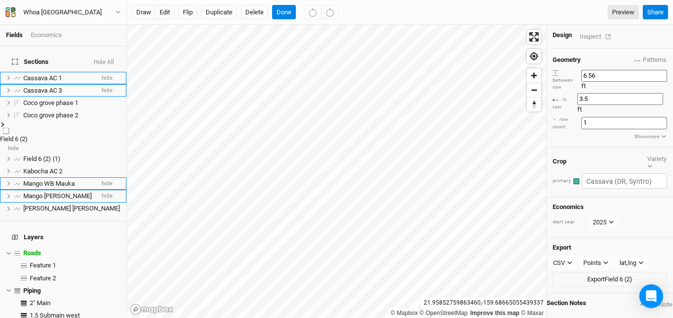
click at [28, 135] on span "Field 6 (2)" at bounding box center [14, 138] width 28 height 7
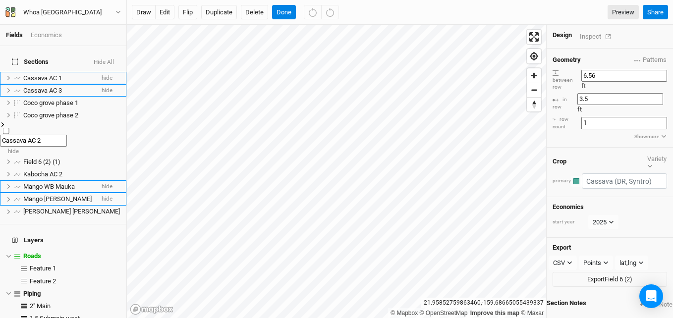
type input "Cassava AC 2"
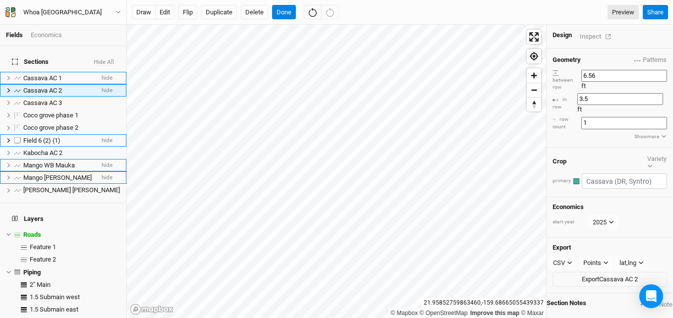
click at [41, 137] on span "Field 6 (2) (1)" at bounding box center [41, 140] width 37 height 7
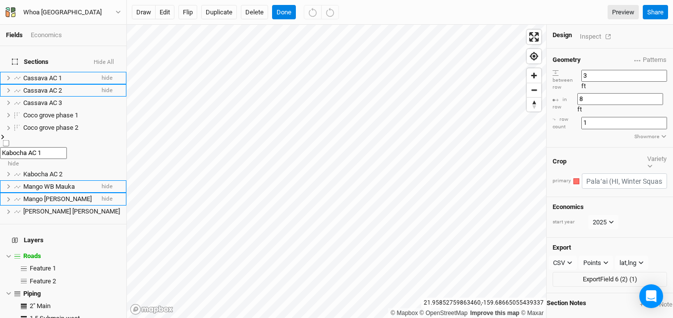
type input "Kabocha AC 1"
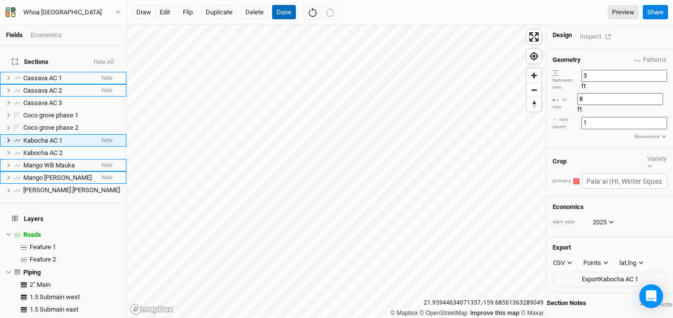
click at [285, 14] on button "Done" at bounding box center [284, 12] width 24 height 15
